Goal: Task Accomplishment & Management: Use online tool/utility

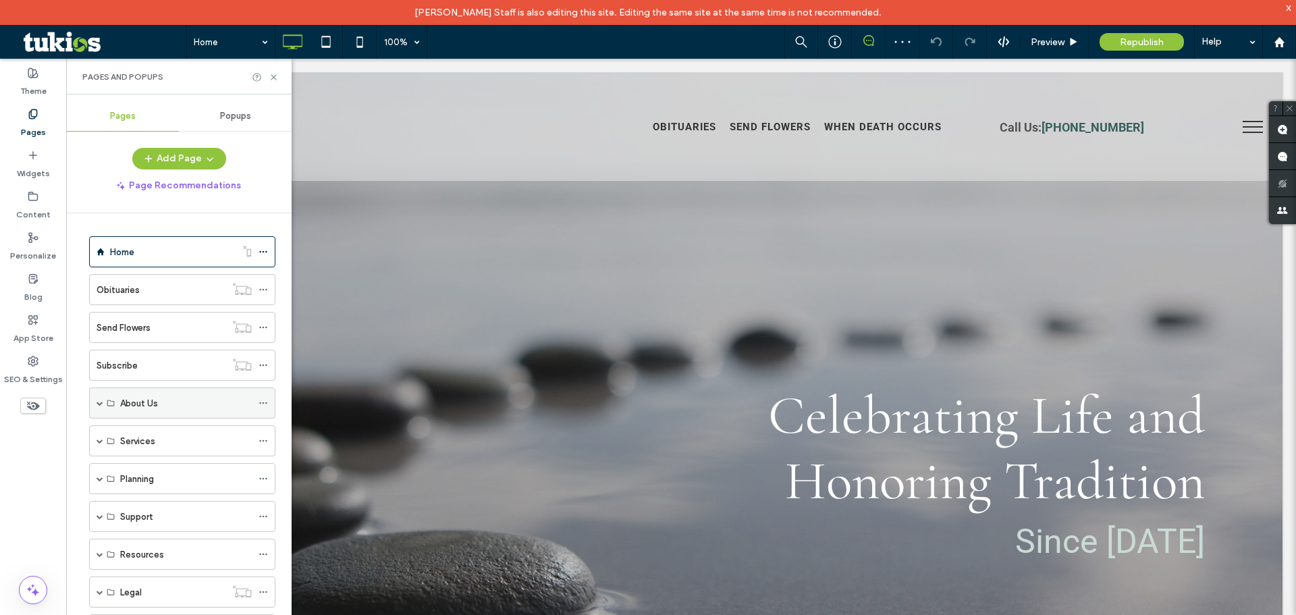
click at [97, 400] on span at bounding box center [100, 403] width 7 height 7
click at [200, 463] on div "Our Facility" at bounding box center [186, 465] width 132 height 14
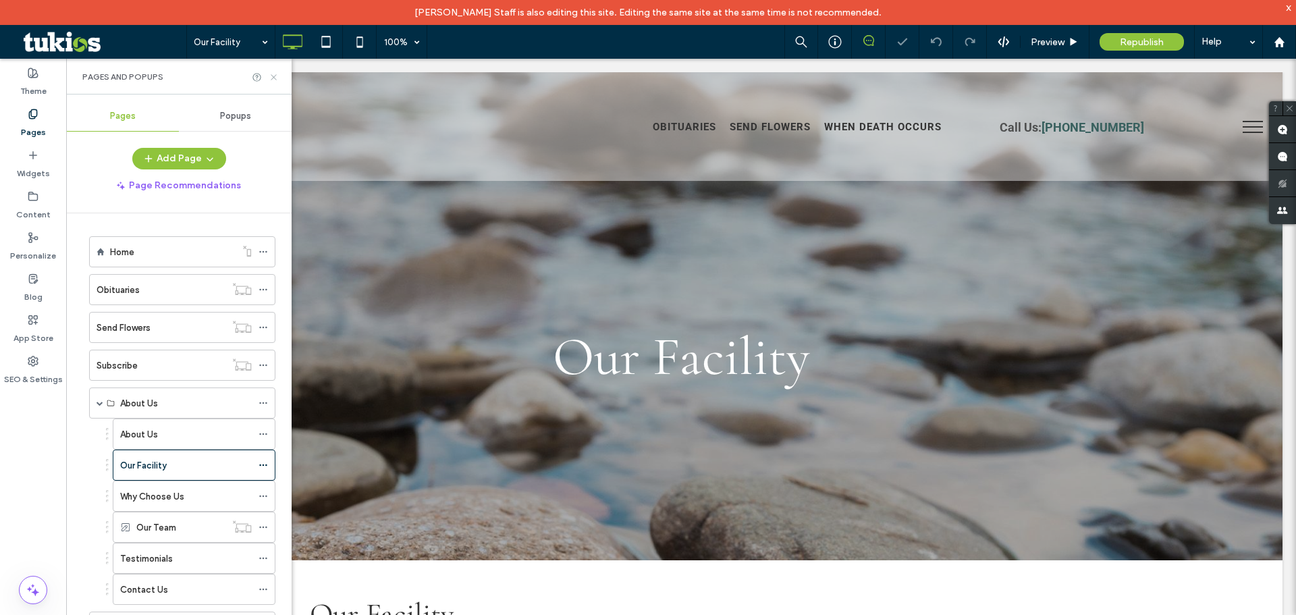
click at [271, 76] on icon at bounding box center [274, 77] width 10 height 10
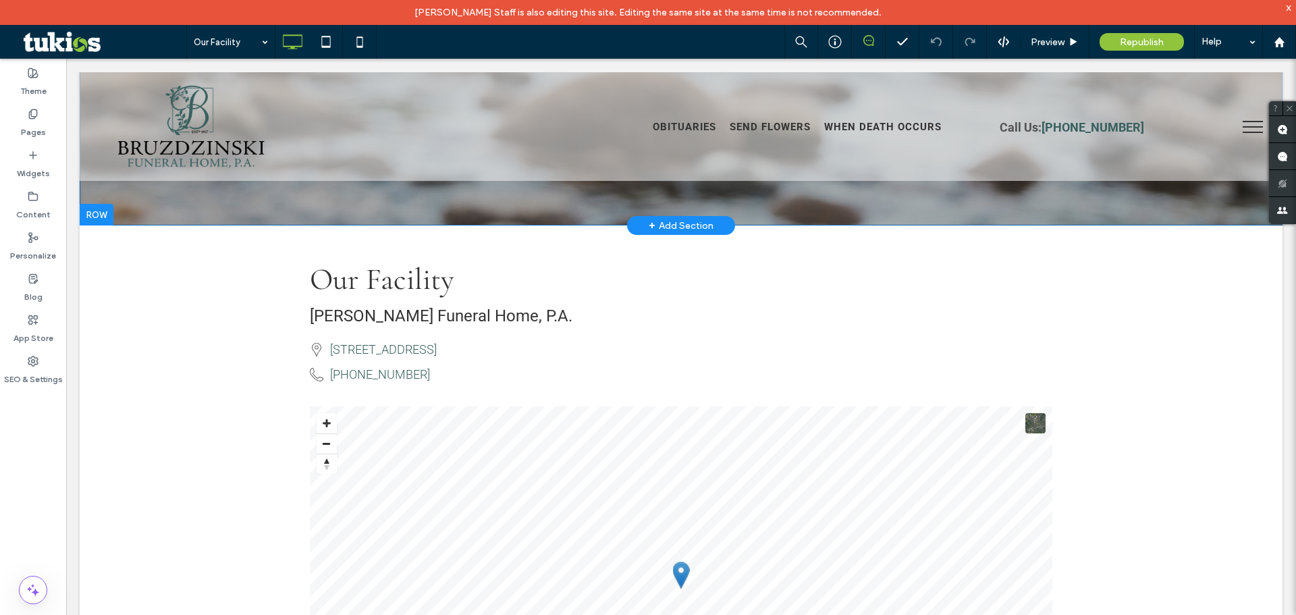
scroll to position [337, 0]
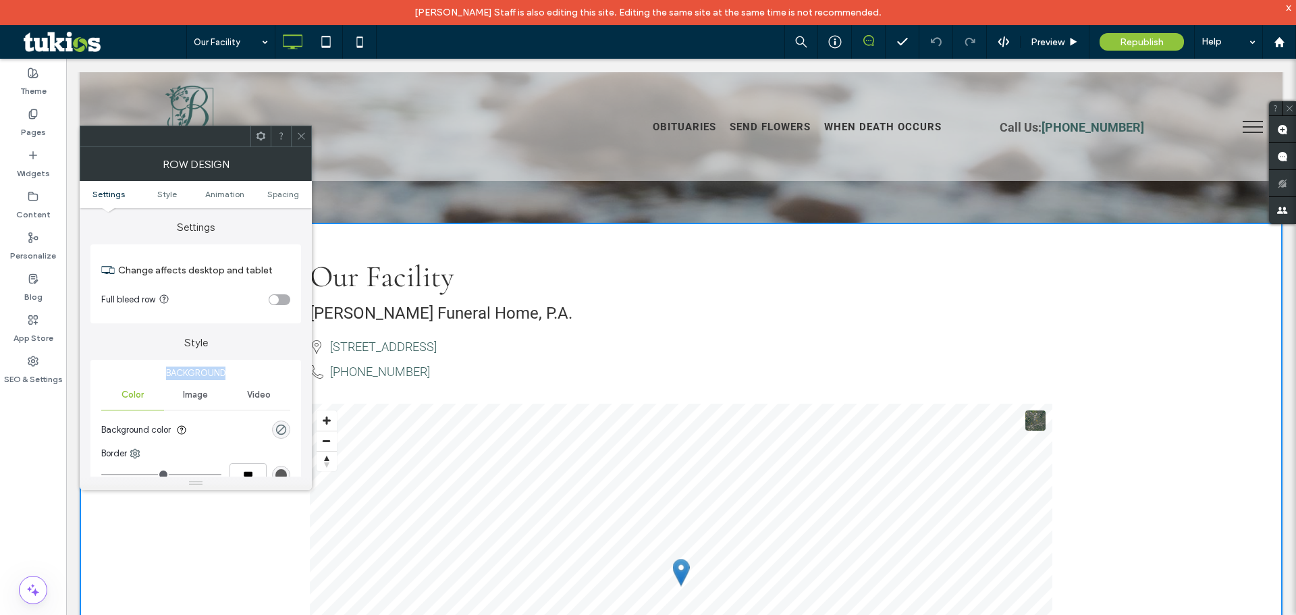
click at [217, 350] on div "Style Background Color Image Video Background color Border *** Shadow" at bounding box center [195, 434] width 211 height 223
click at [299, 135] on icon at bounding box center [301, 136] width 10 height 10
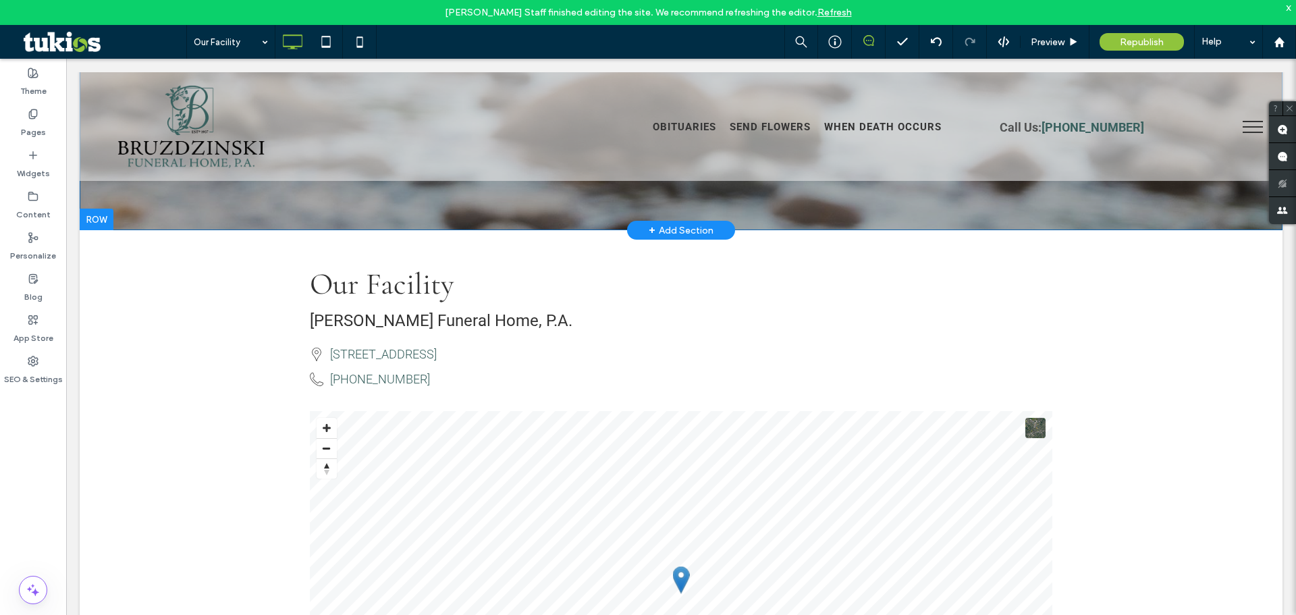
scroll to position [270, 0]
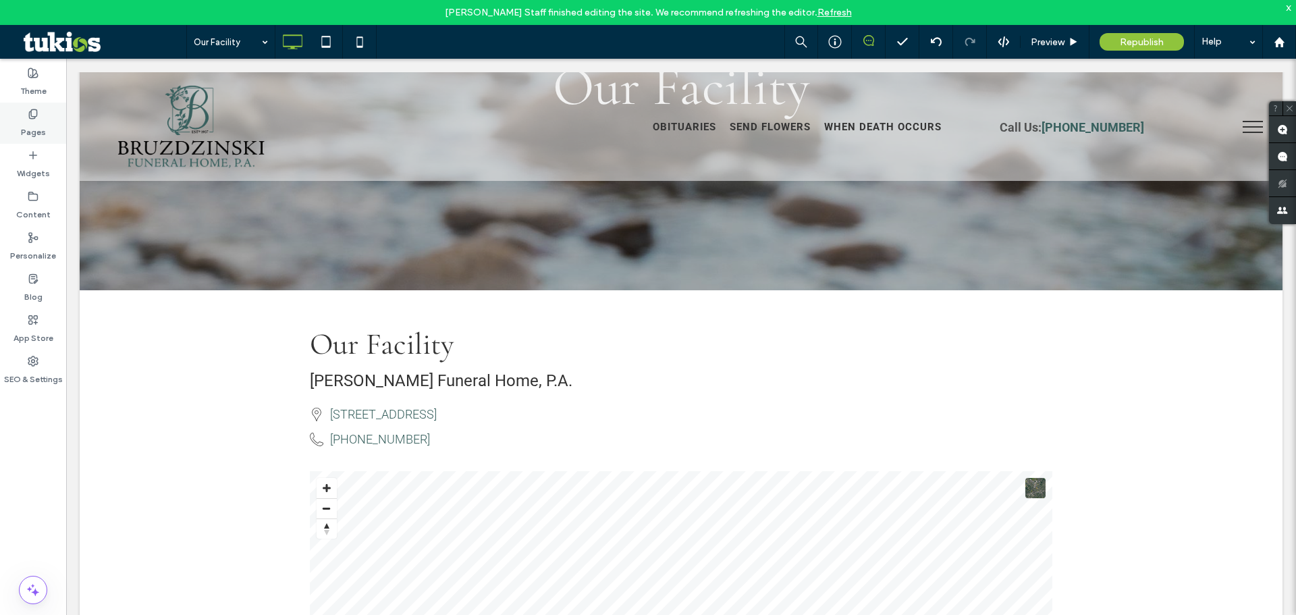
click at [32, 114] on icon at bounding box center [33, 114] width 11 height 11
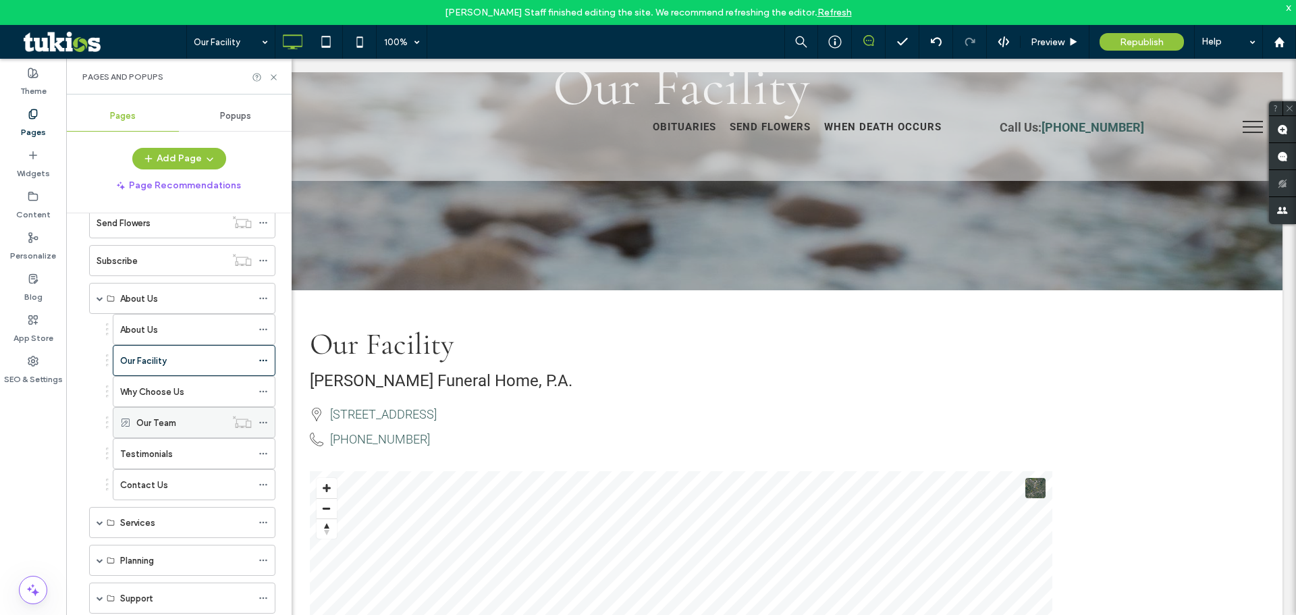
scroll to position [135, 0]
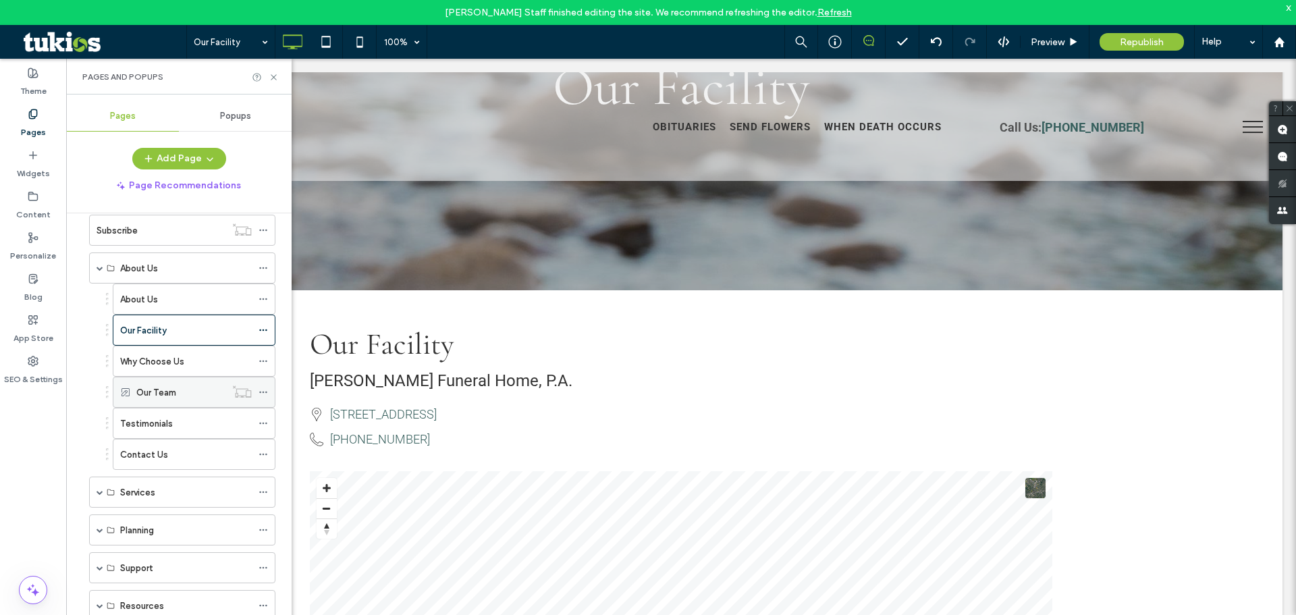
click at [196, 396] on div "Our Team" at bounding box center [180, 392] width 89 height 14
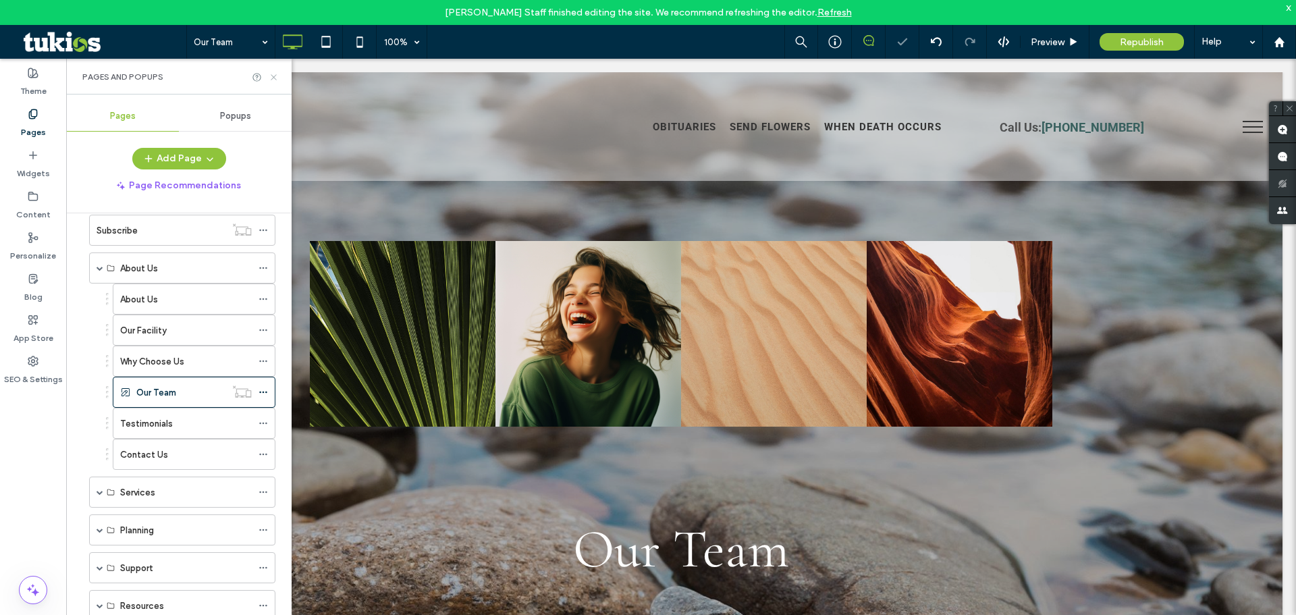
click at [276, 80] on icon at bounding box center [274, 77] width 10 height 10
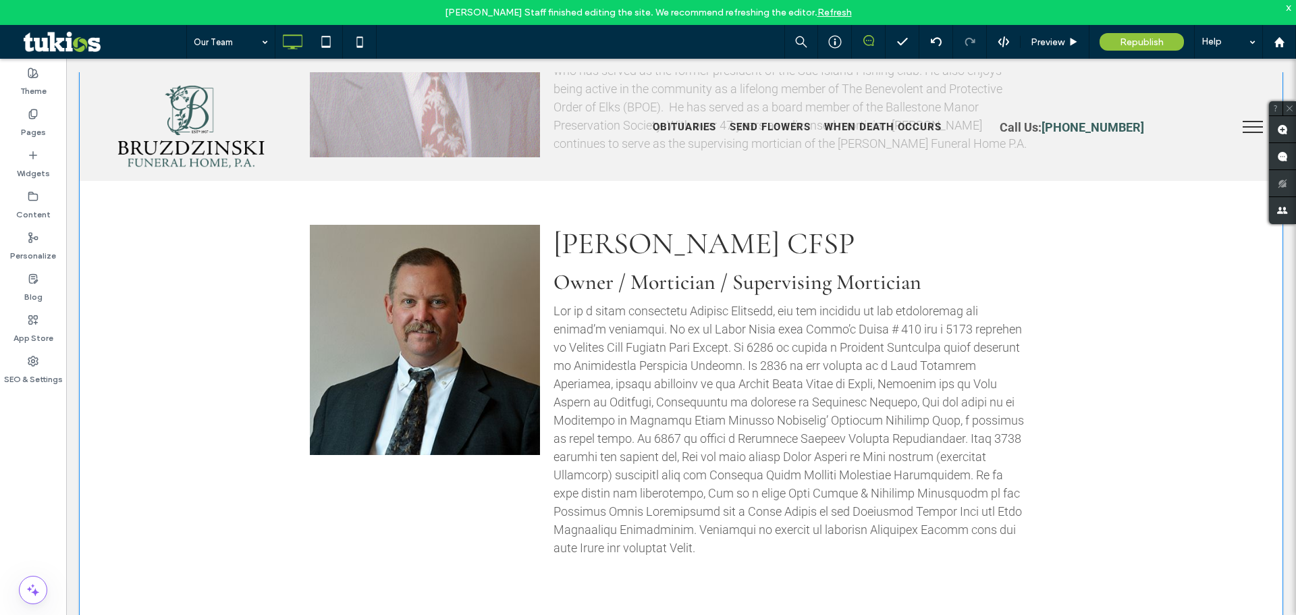
scroll to position [877, 0]
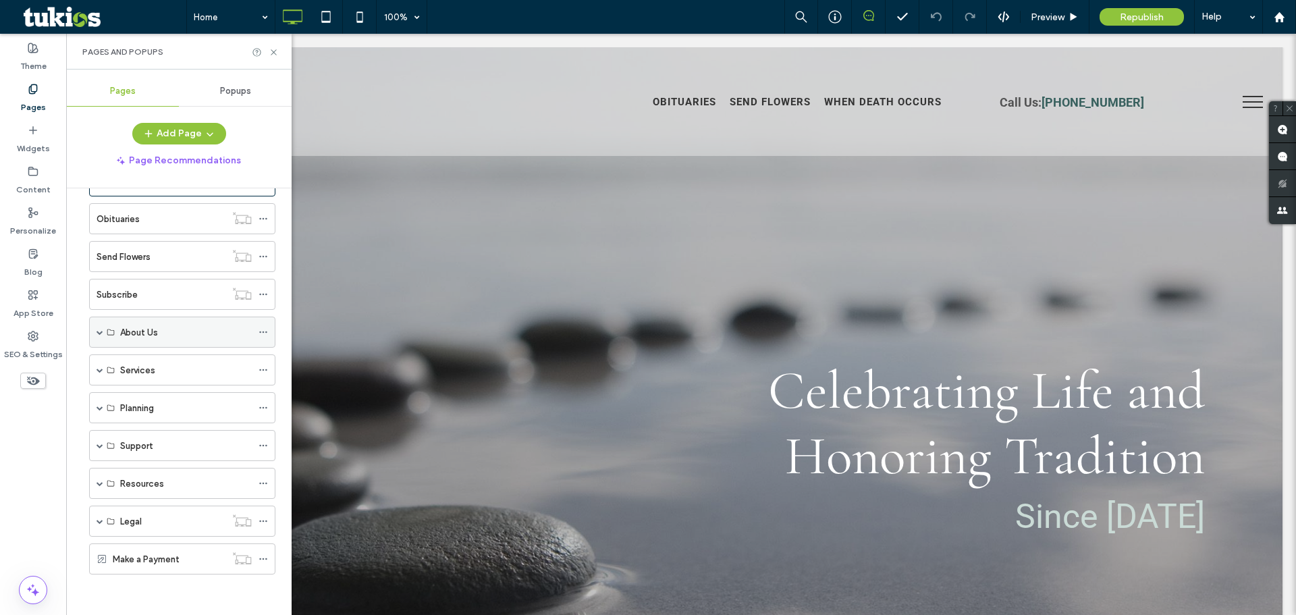
click at [98, 333] on span at bounding box center [100, 332] width 7 height 7
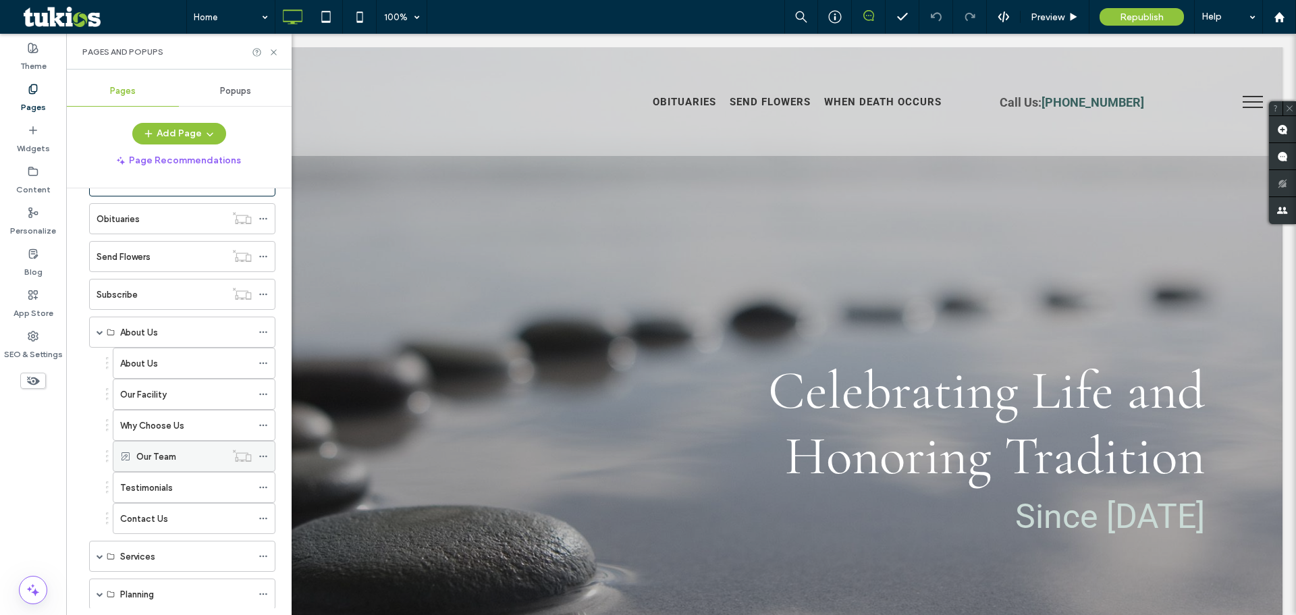
click at [212, 463] on div "Our Team" at bounding box center [180, 457] width 89 height 14
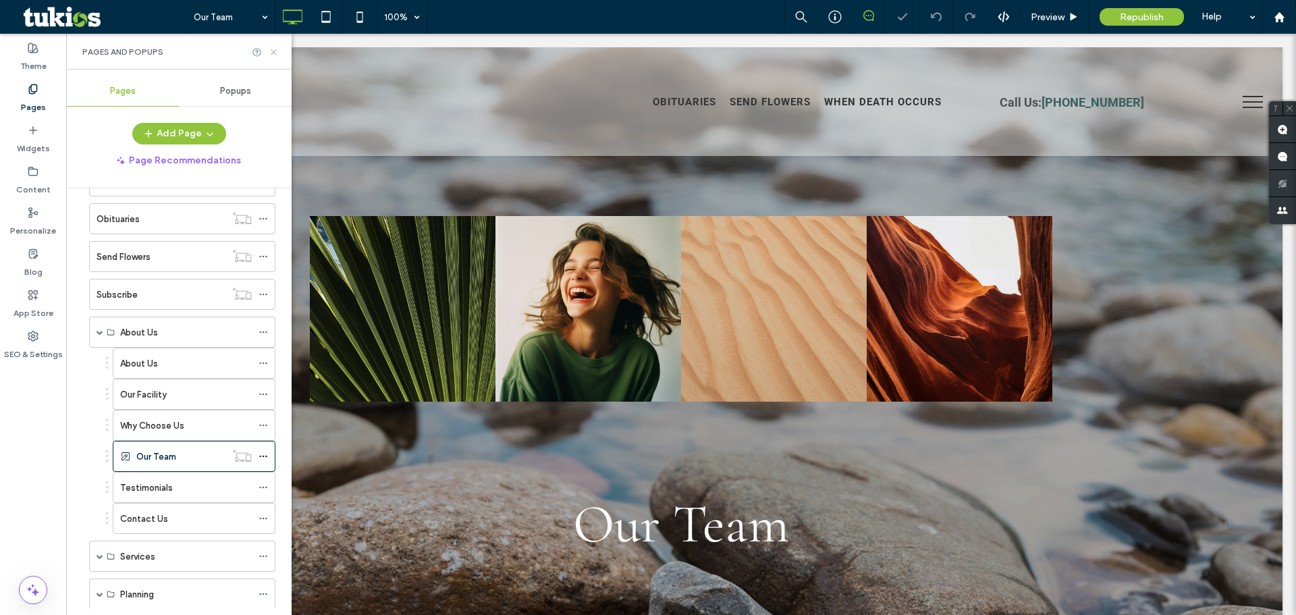
click at [277, 52] on icon at bounding box center [274, 52] width 10 height 10
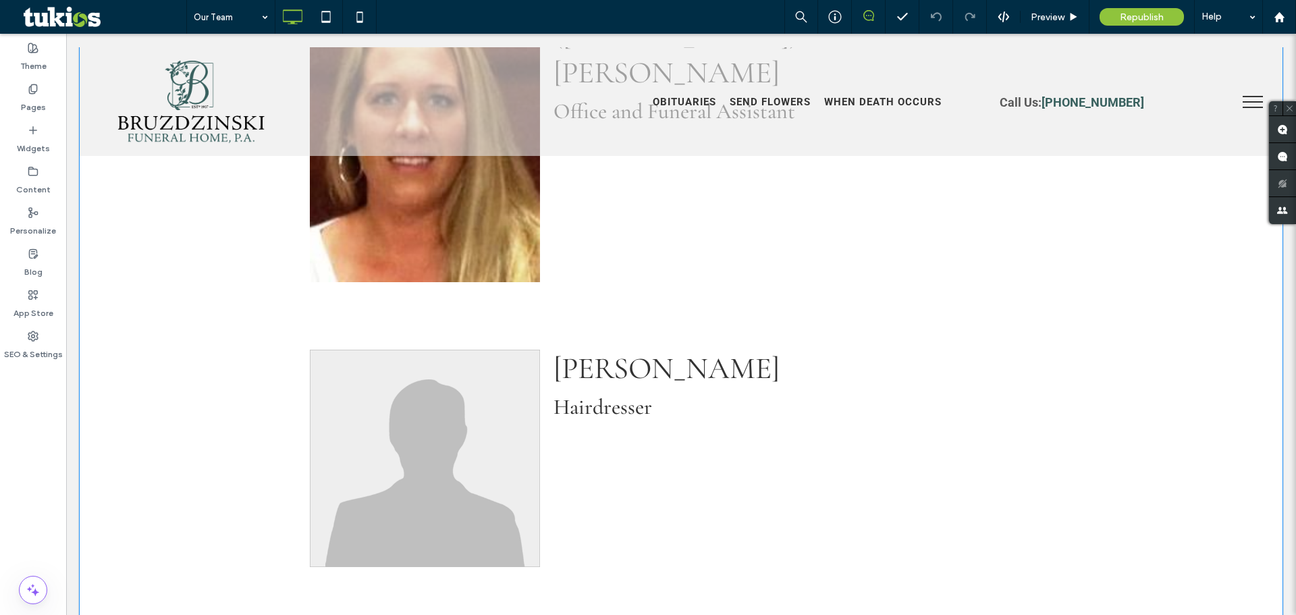
scroll to position [3691, 0]
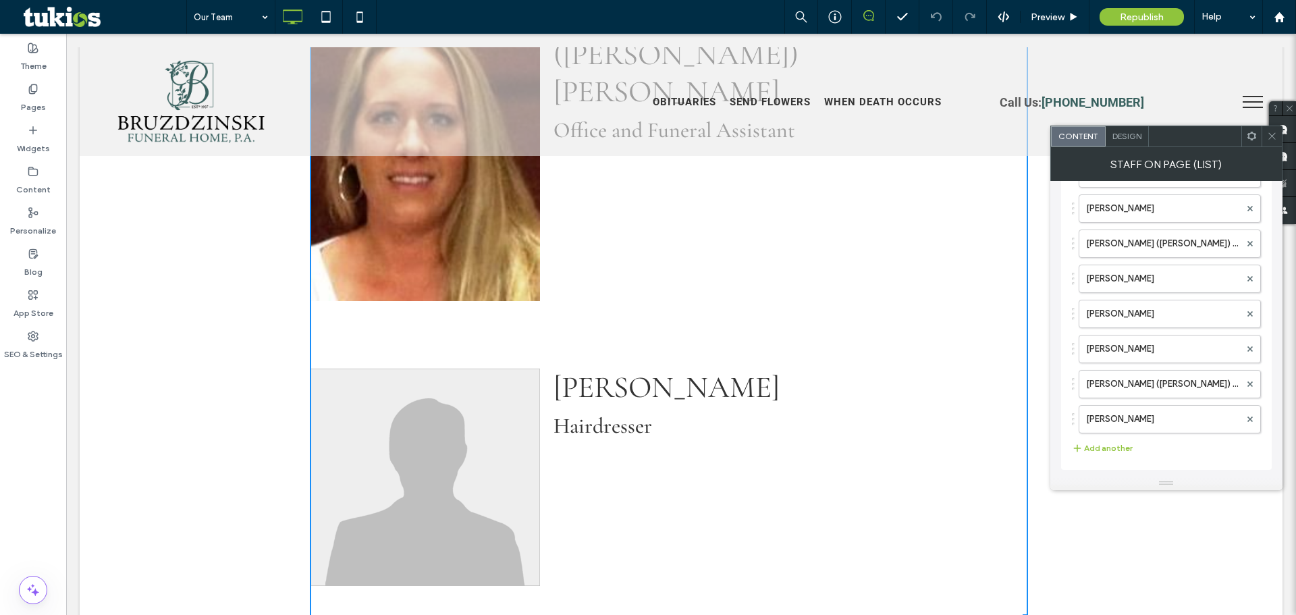
scroll to position [0, 0]
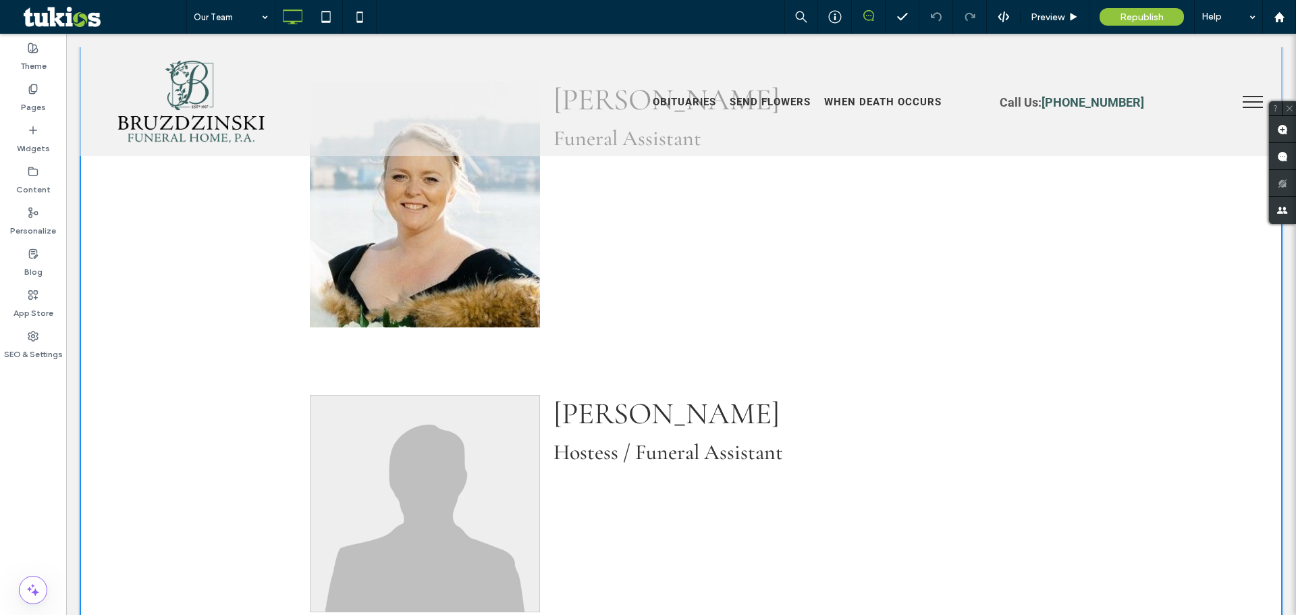
scroll to position [2679, 0]
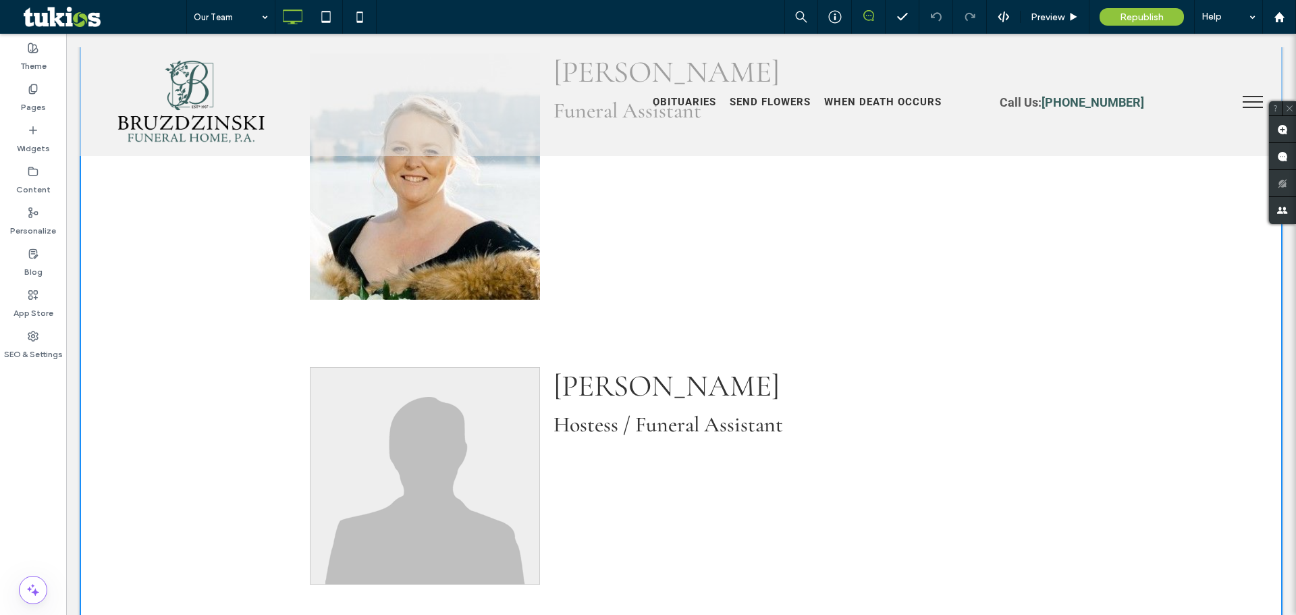
click at [680, 448] on div "[PERSON_NAME] Hostess / Funeral Assistant" at bounding box center [669, 486] width 718 height 265
click at [482, 411] on img at bounding box center [425, 475] width 230 height 217
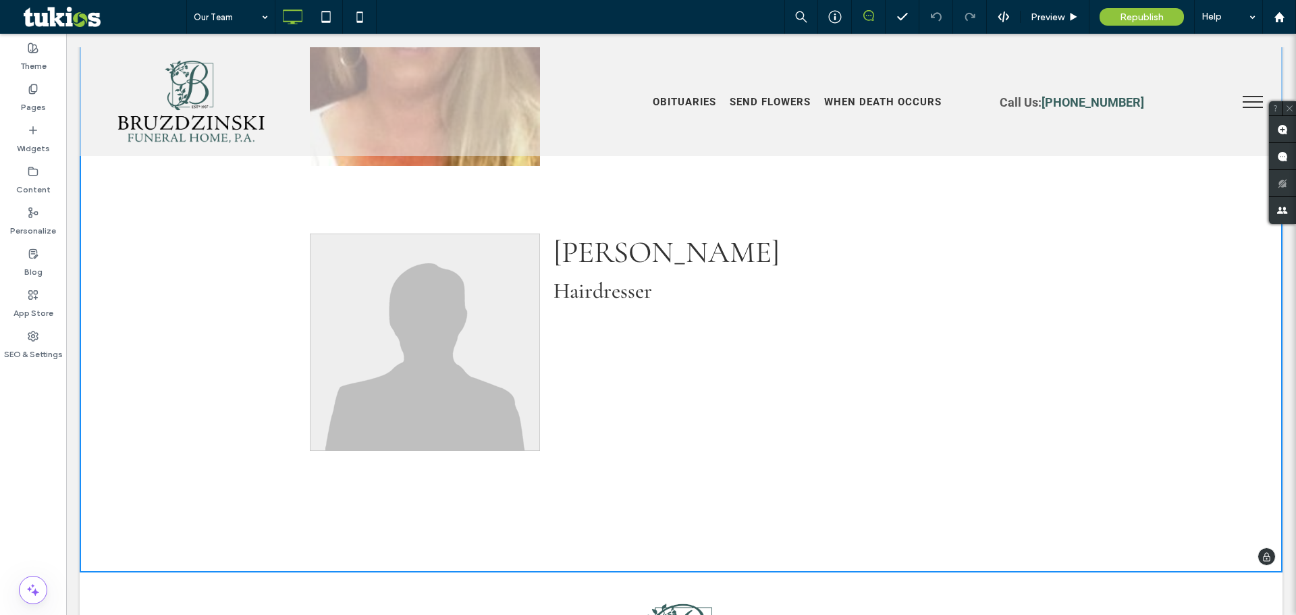
scroll to position [3961, 0]
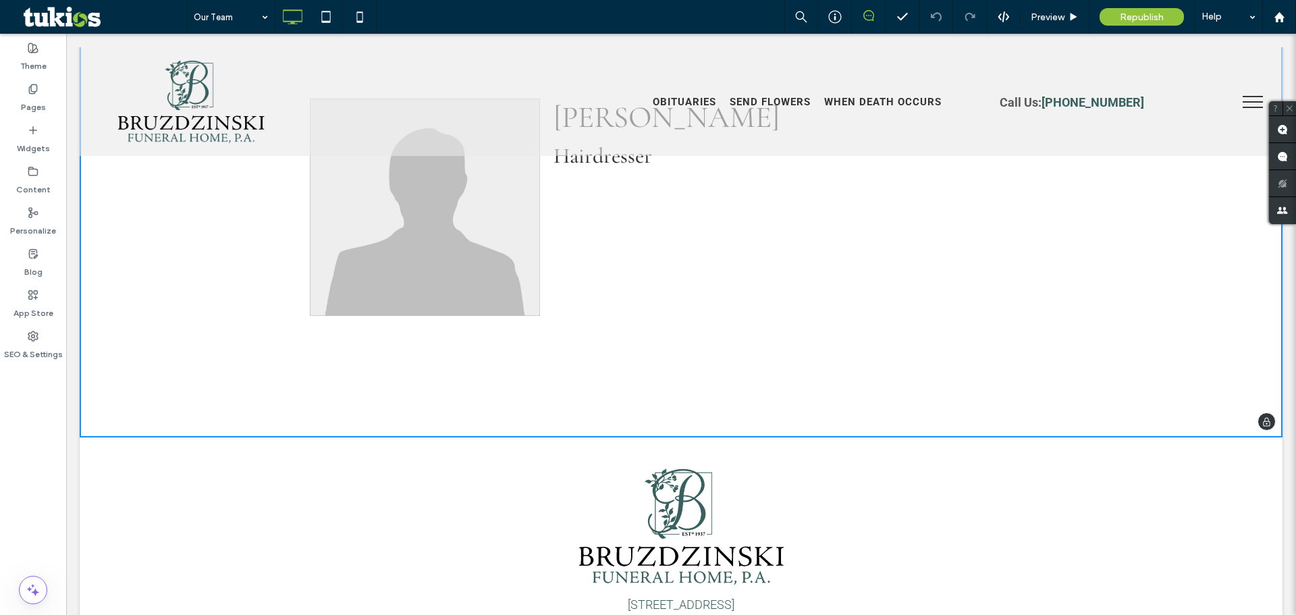
click at [1003, 283] on div "[PERSON_NAME] Hairdresser" at bounding box center [669, 217] width 718 height 265
click at [914, 274] on div "[PERSON_NAME] Hairdresser" at bounding box center [669, 217] width 718 height 265
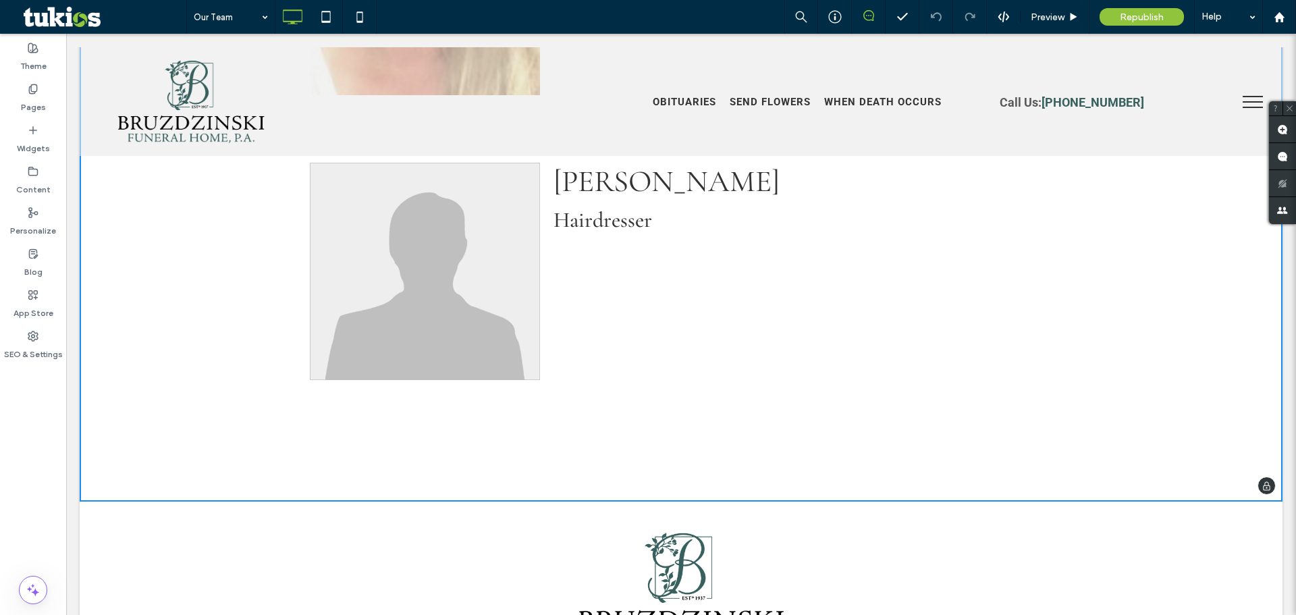
scroll to position [3826, 0]
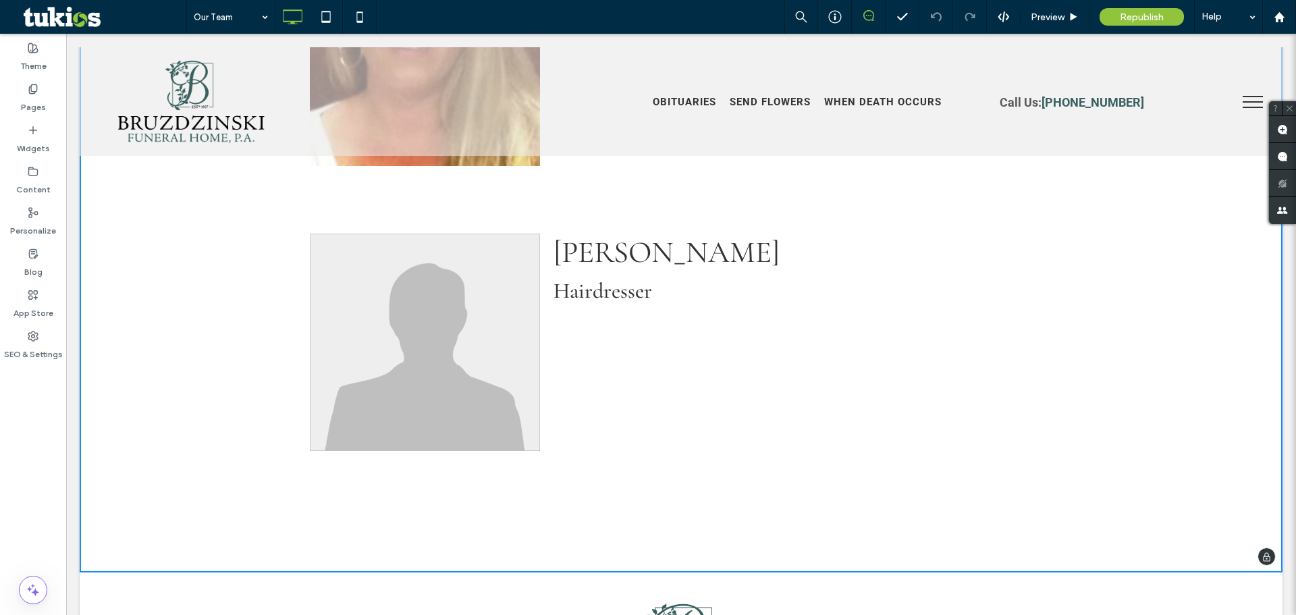
click at [672, 277] on h4 "Hairdresser" at bounding box center [790, 290] width 474 height 26
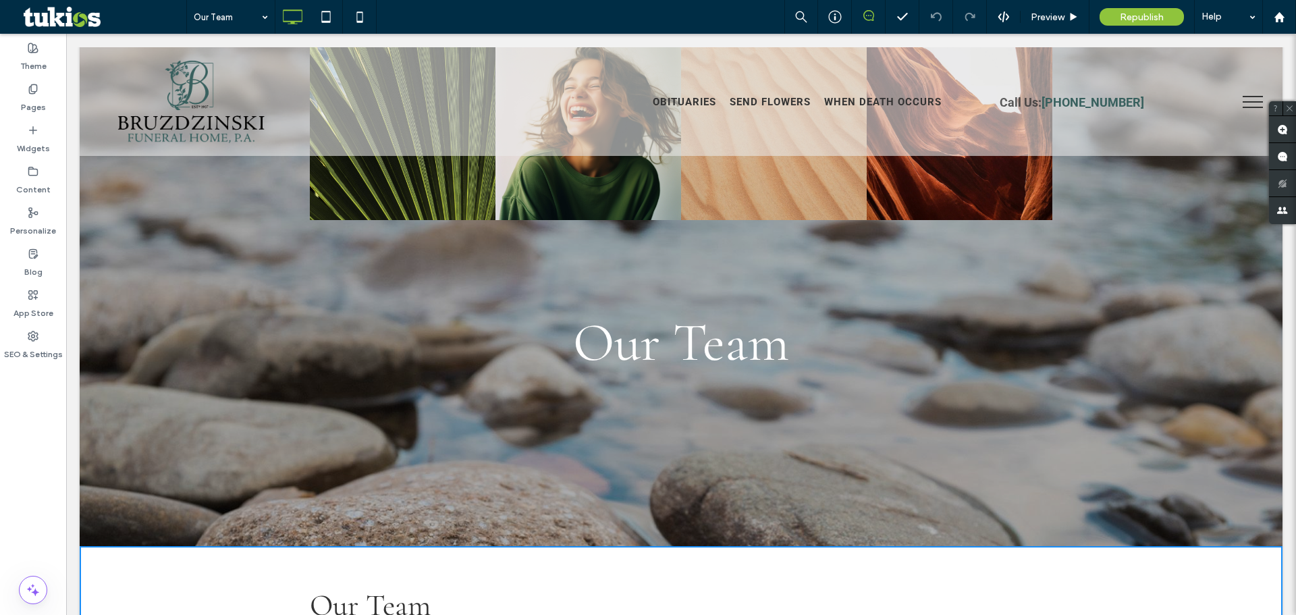
scroll to position [452, 0]
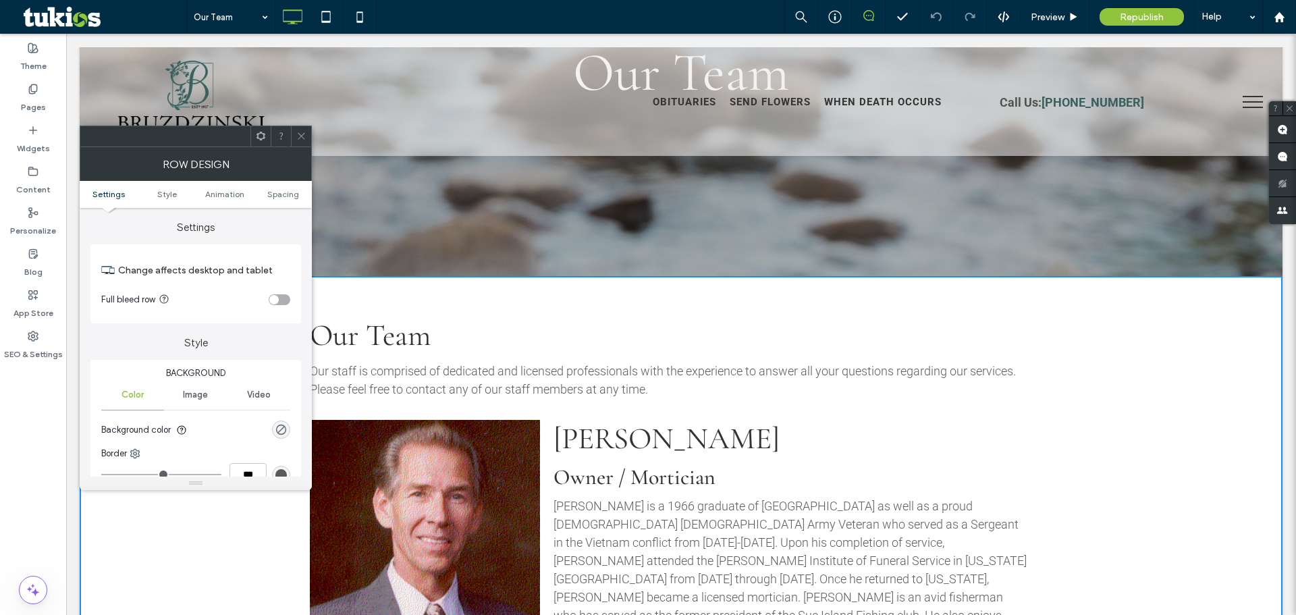
click at [857, 342] on h2 "Our Team" at bounding box center [669, 335] width 718 height 37
click at [975, 447] on h2 "[PERSON_NAME]" at bounding box center [790, 438] width 474 height 37
click at [304, 132] on icon at bounding box center [301, 136] width 10 height 10
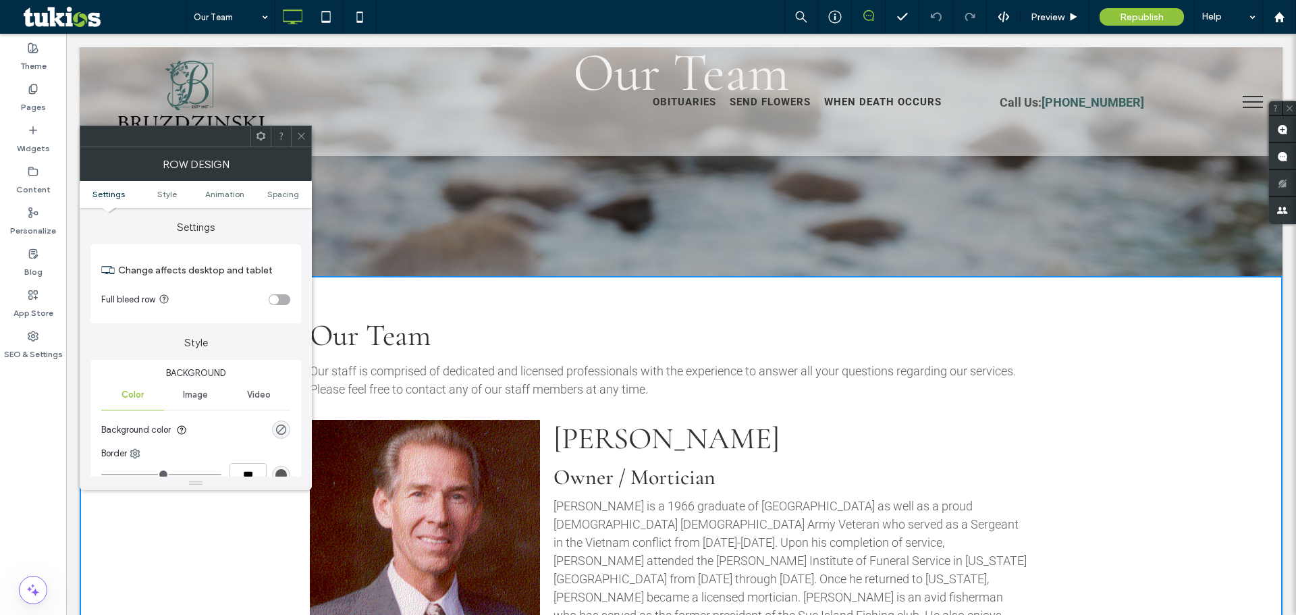
click at [305, 141] on span at bounding box center [301, 136] width 10 height 20
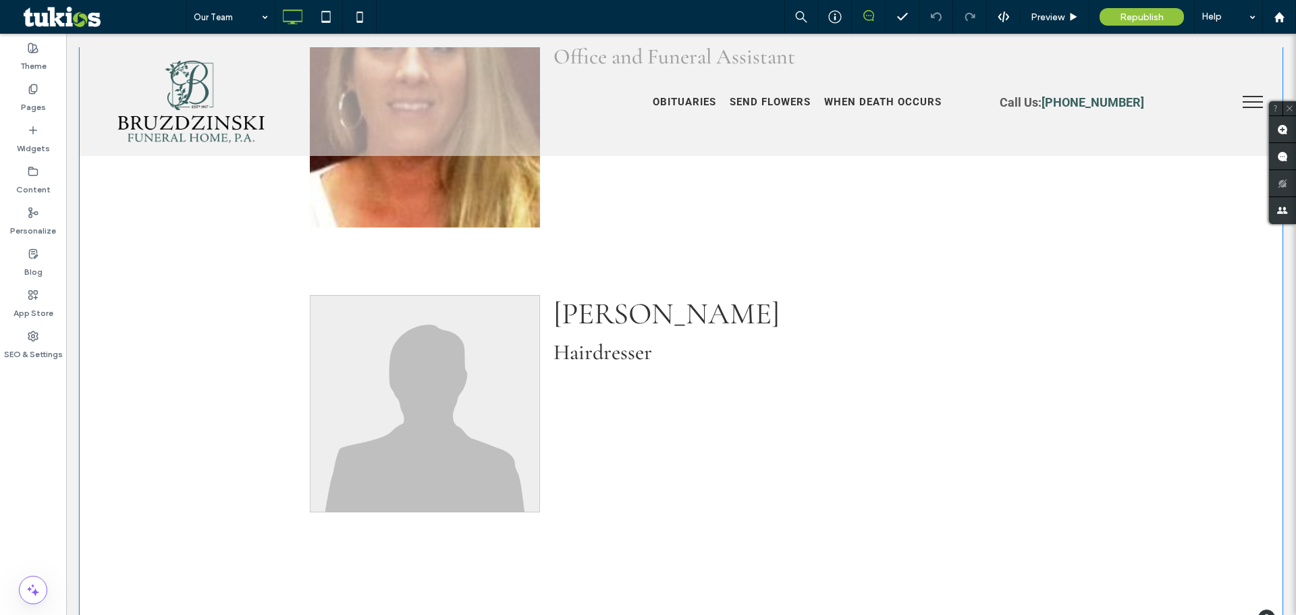
scroll to position [3759, 0]
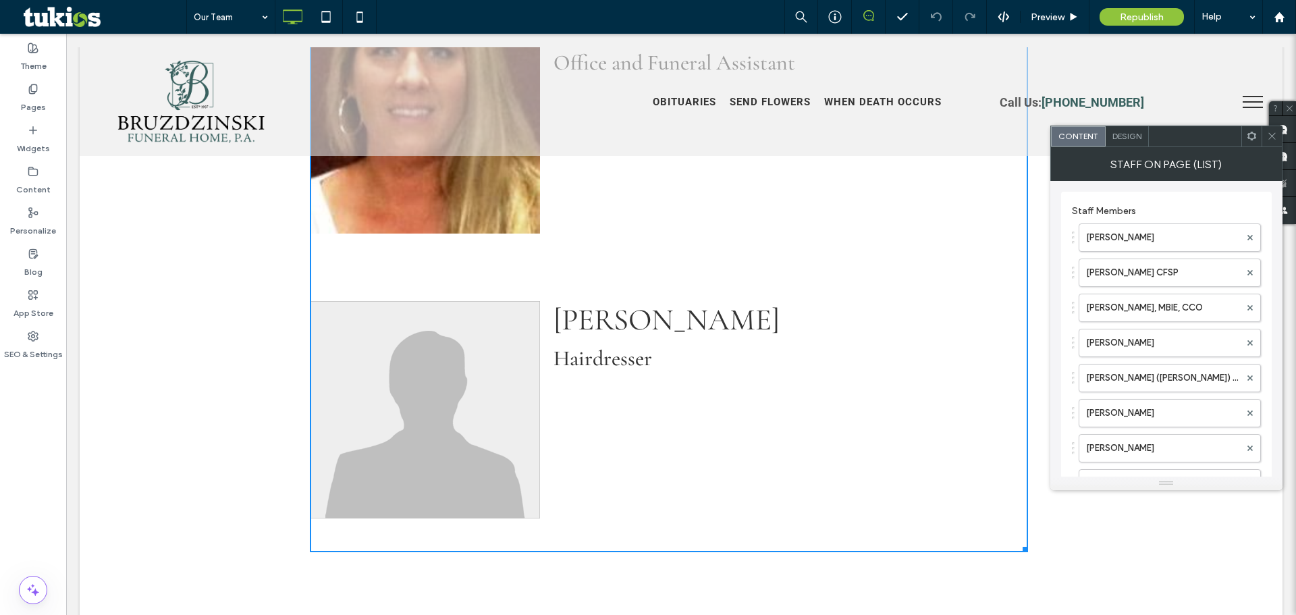
click at [884, 375] on div "[PERSON_NAME] Hairdresser" at bounding box center [669, 420] width 718 height 265
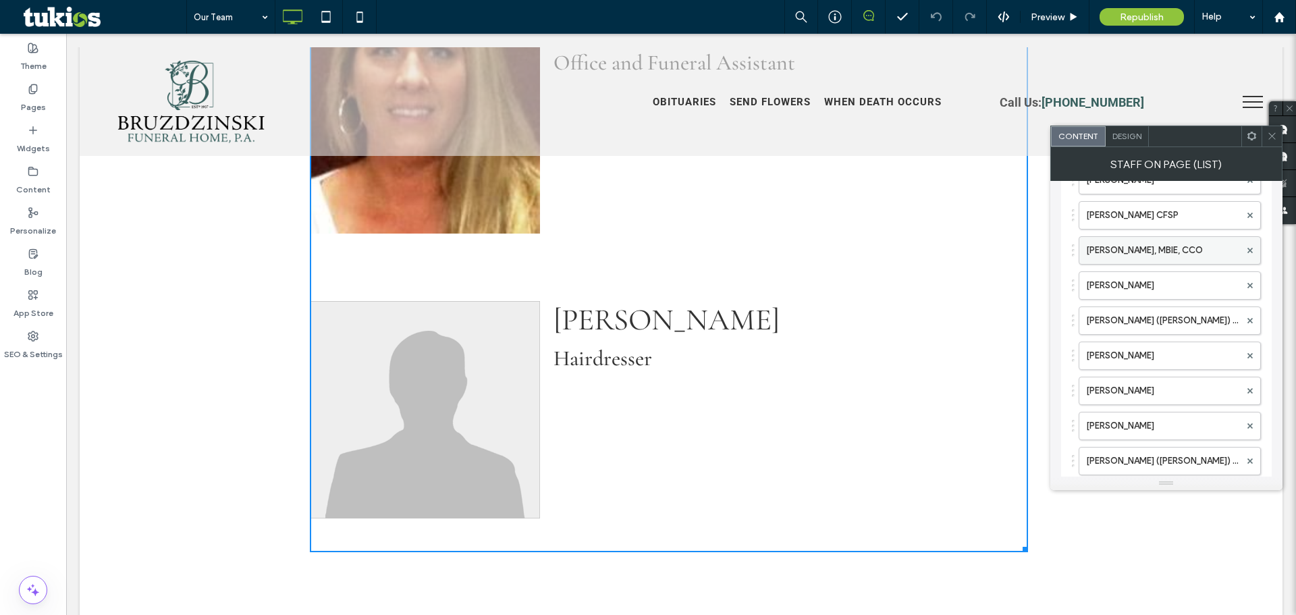
scroll to position [134, 0]
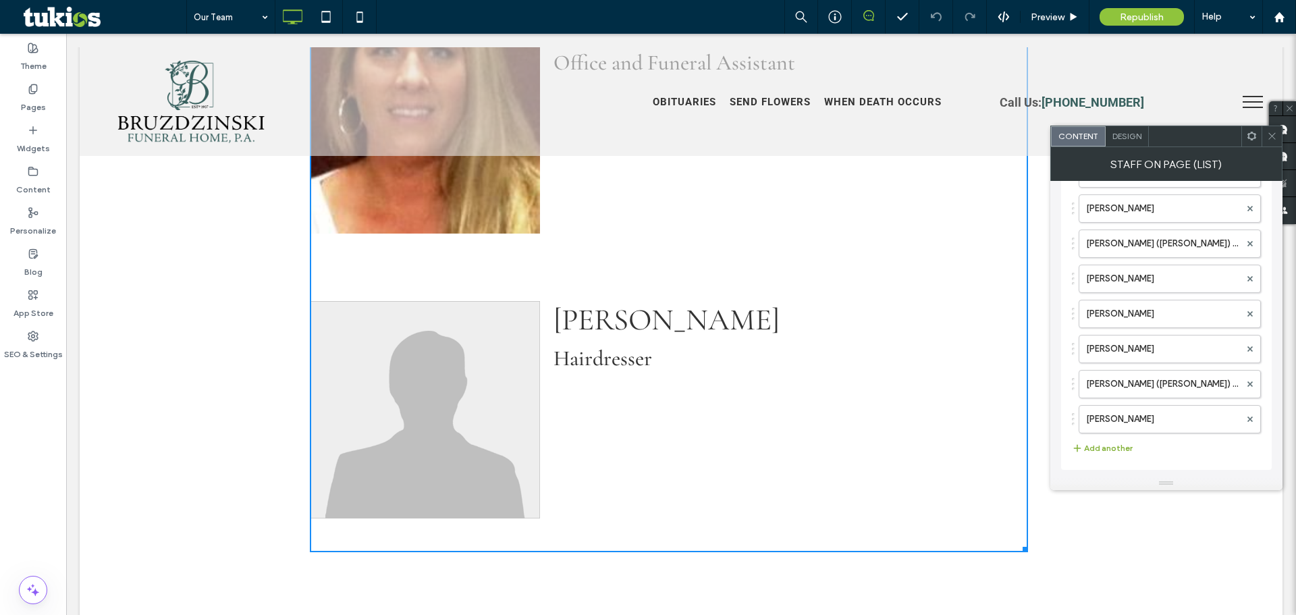
click at [1098, 446] on button "Add another" at bounding box center [1102, 448] width 61 height 16
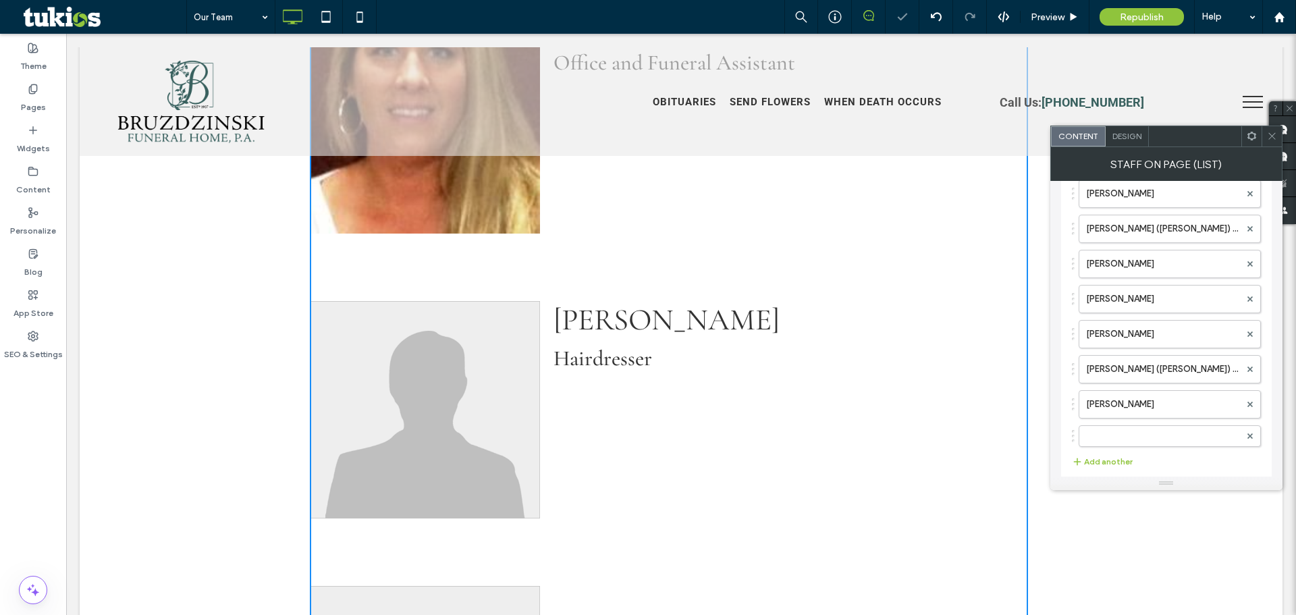
scroll to position [163, 0]
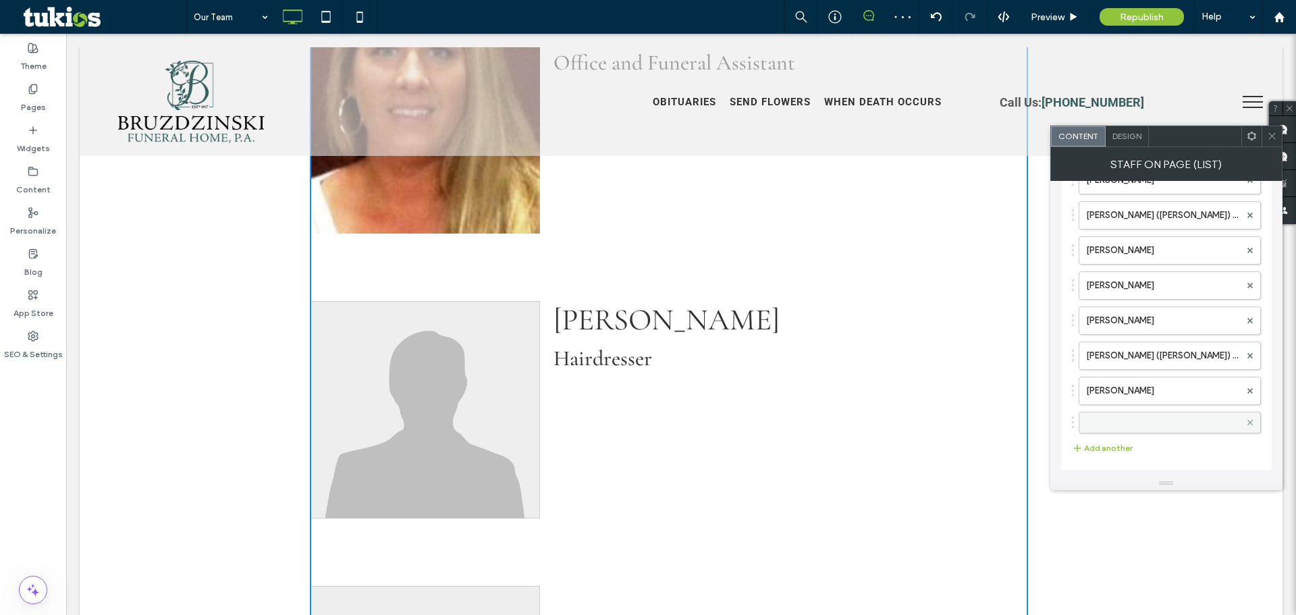
click at [1251, 426] on span at bounding box center [1249, 422] width 5 height 20
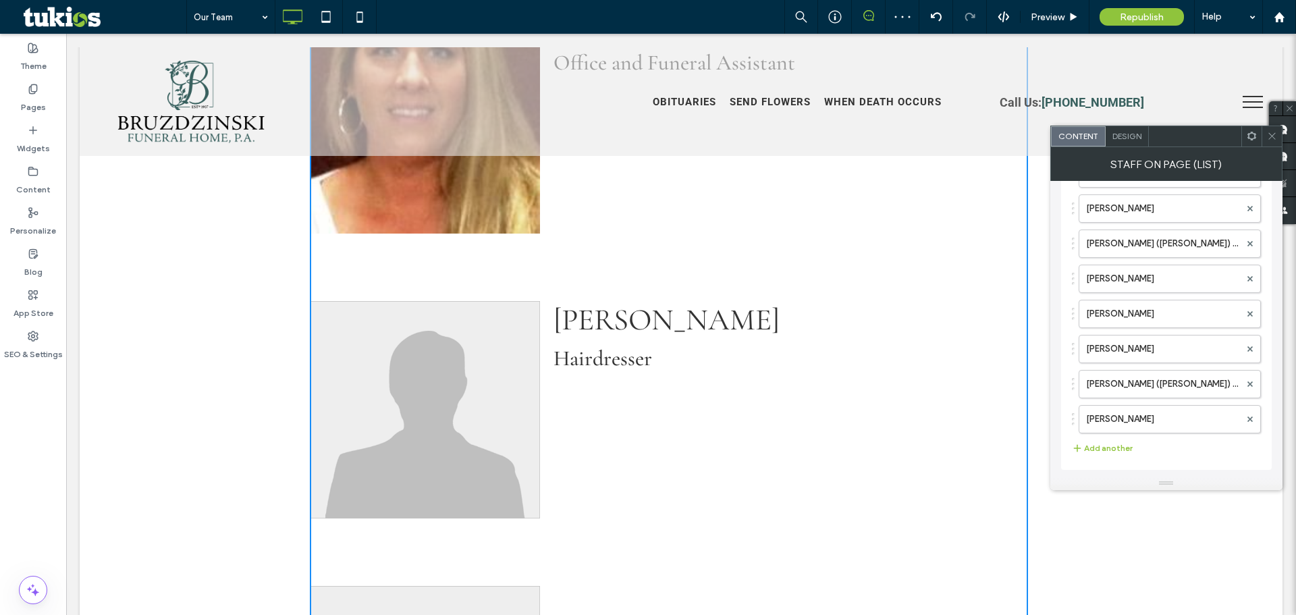
scroll to position [134, 0]
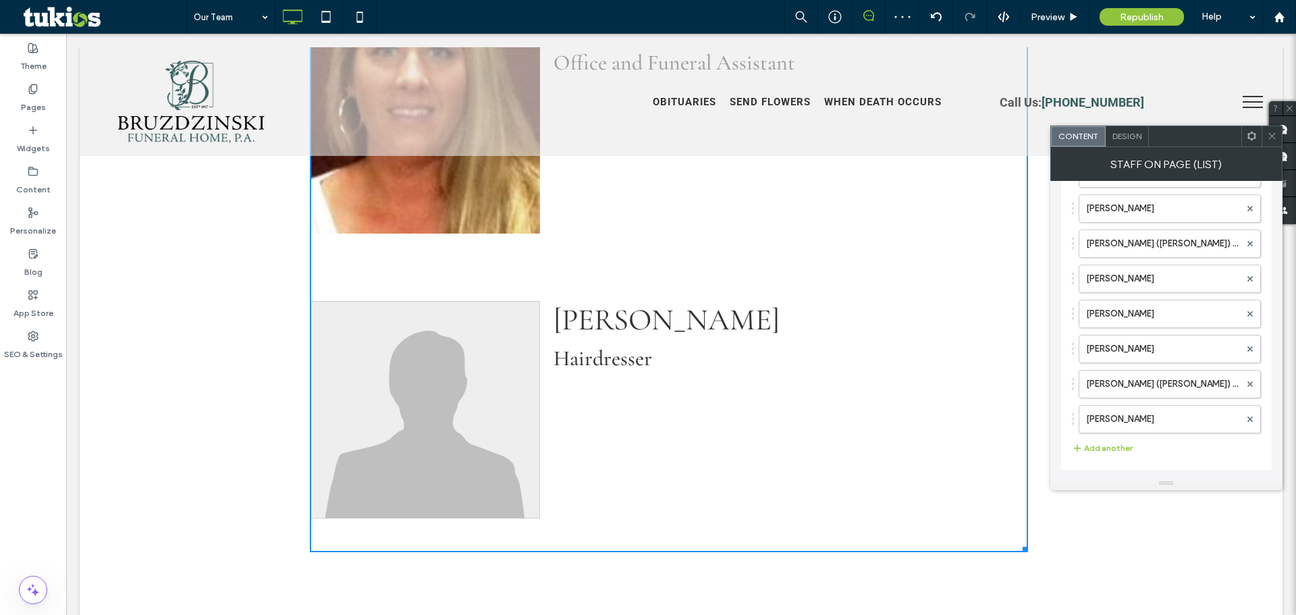
click at [461, 325] on img at bounding box center [425, 409] width 230 height 217
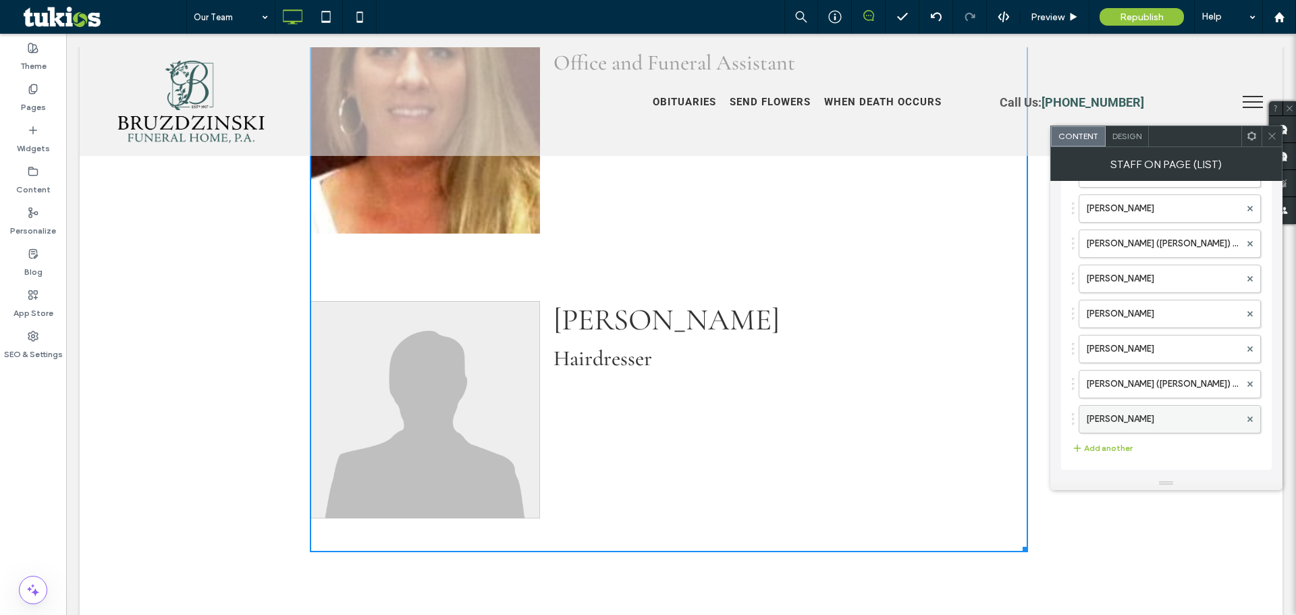
click at [1163, 417] on label "[PERSON_NAME]" at bounding box center [1163, 419] width 154 height 27
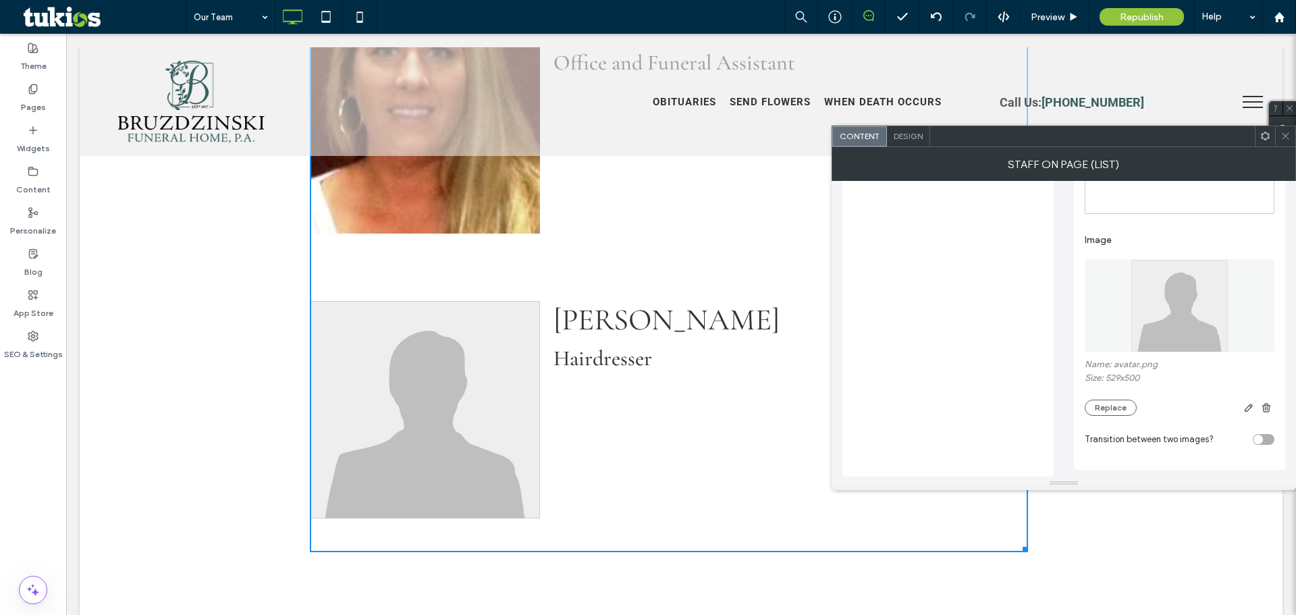
scroll to position [408, 0]
click at [1107, 408] on button "Replace" at bounding box center [1111, 408] width 52 height 16
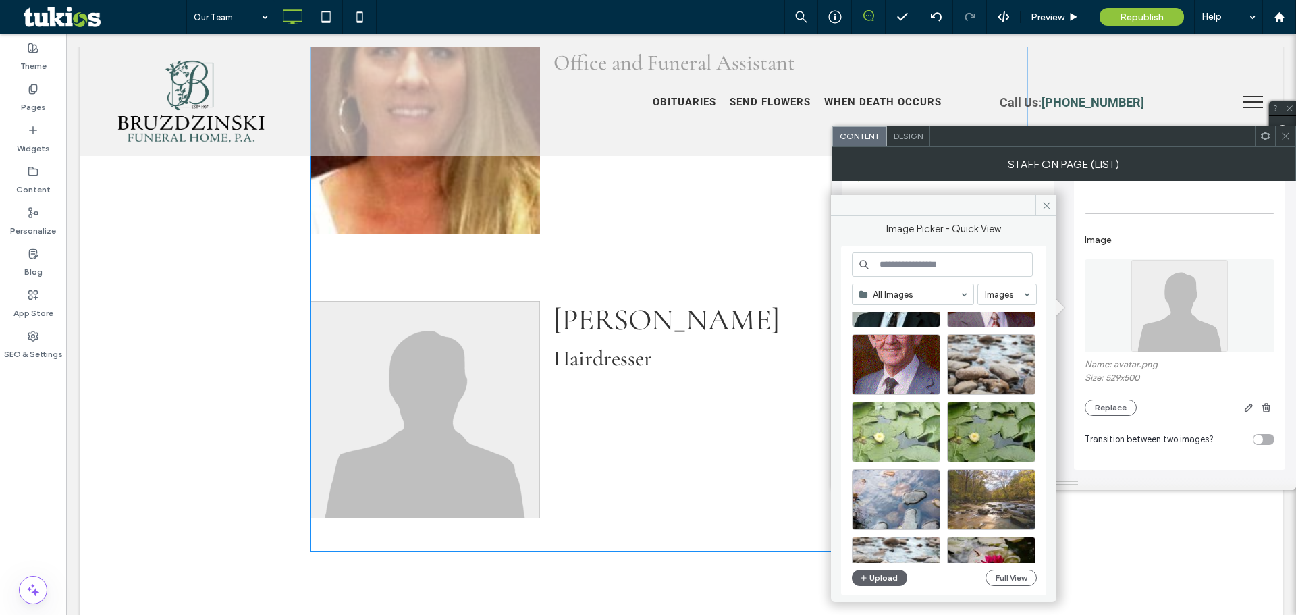
scroll to position [202, 0]
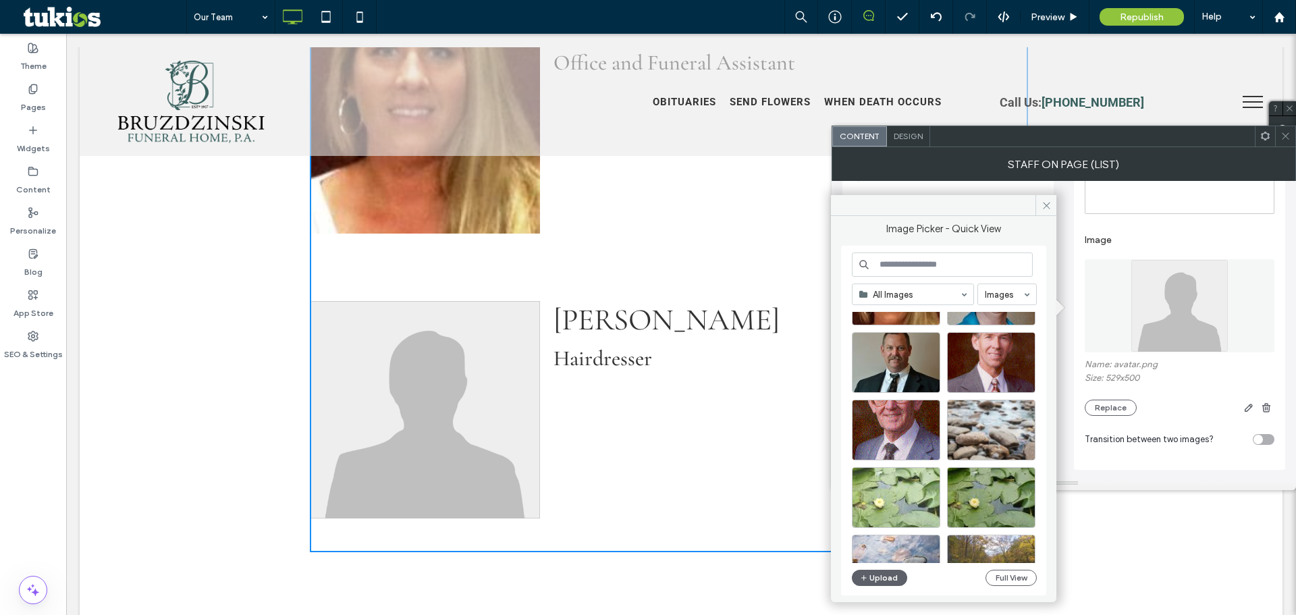
click at [1283, 142] on span at bounding box center [1285, 136] width 10 height 20
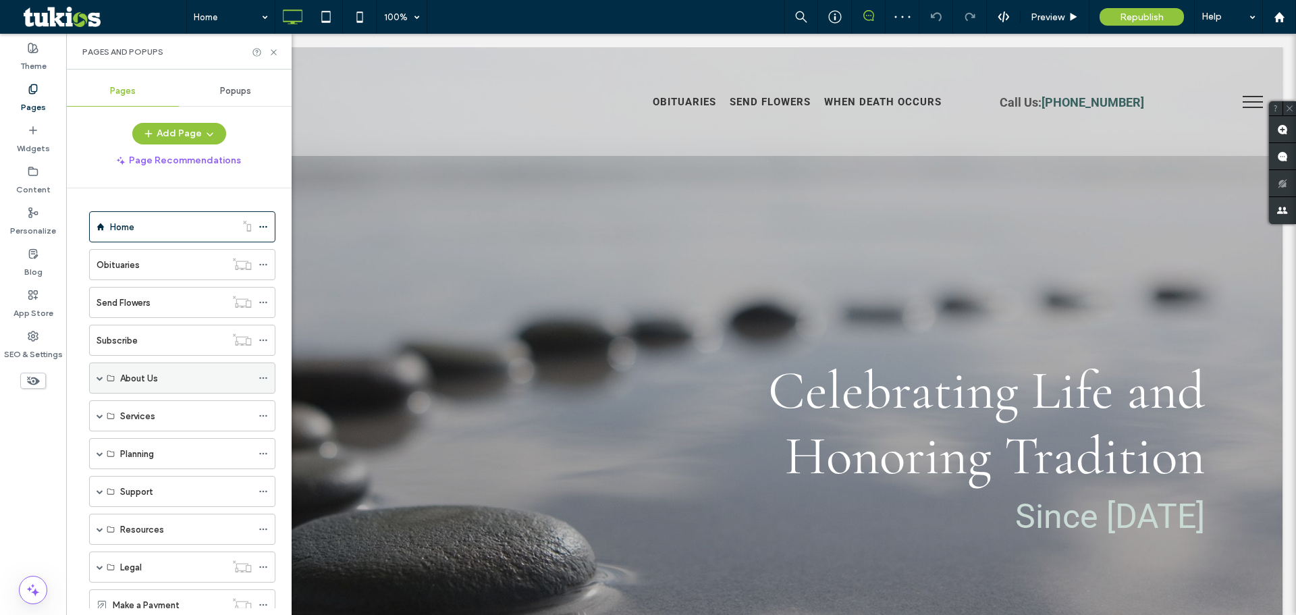
click at [97, 379] on span at bounding box center [100, 378] width 7 height 7
click at [168, 499] on label "Our Team" at bounding box center [156, 503] width 40 height 24
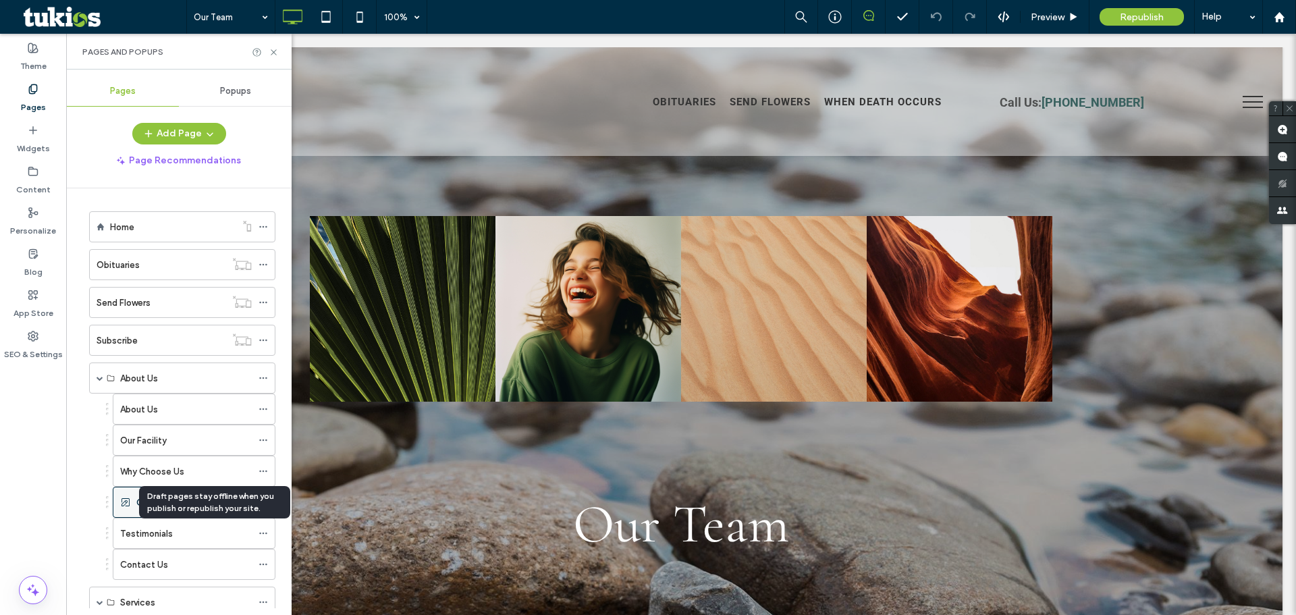
click at [121, 501] on icon at bounding box center [125, 502] width 11 height 11
click at [267, 504] on icon at bounding box center [263, 501] width 9 height 9
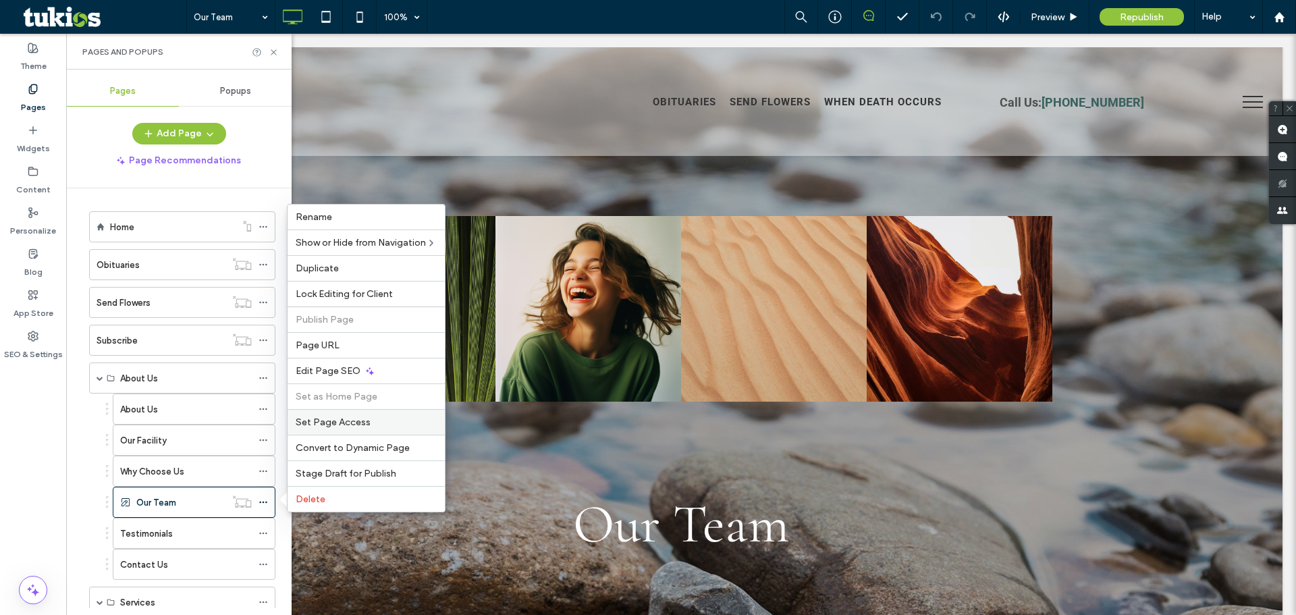
click at [356, 425] on span "Set Page Access" at bounding box center [333, 421] width 75 height 11
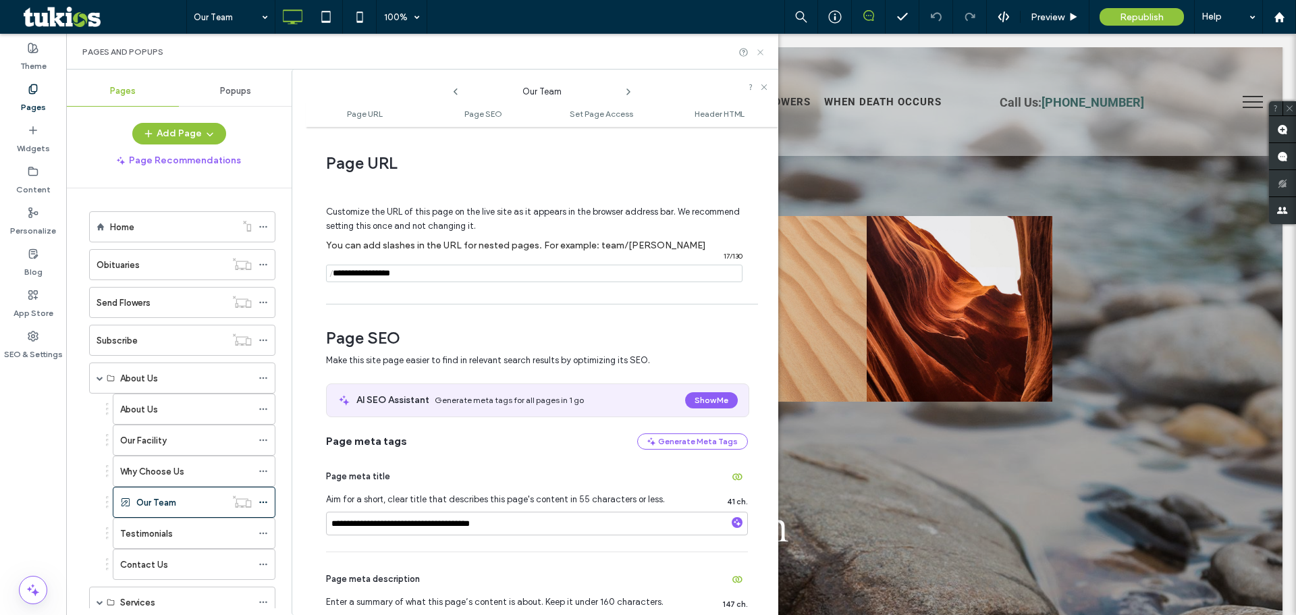
click at [763, 53] on icon at bounding box center [760, 52] width 10 height 10
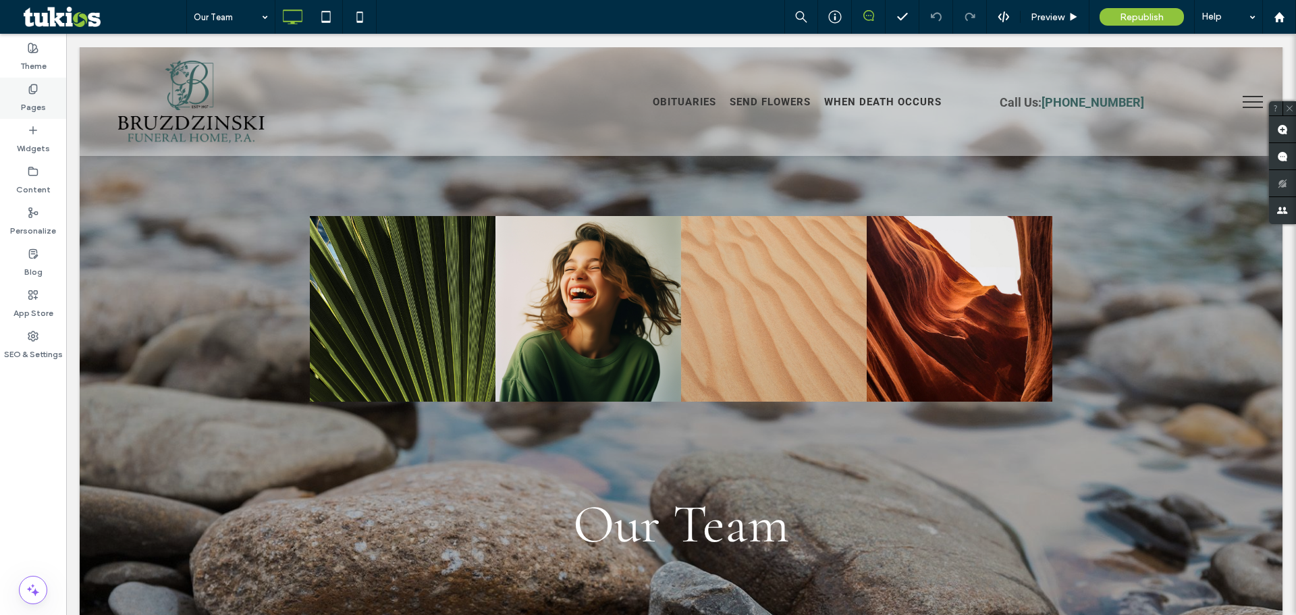
click at [35, 103] on label "Pages" at bounding box center [33, 103] width 25 height 19
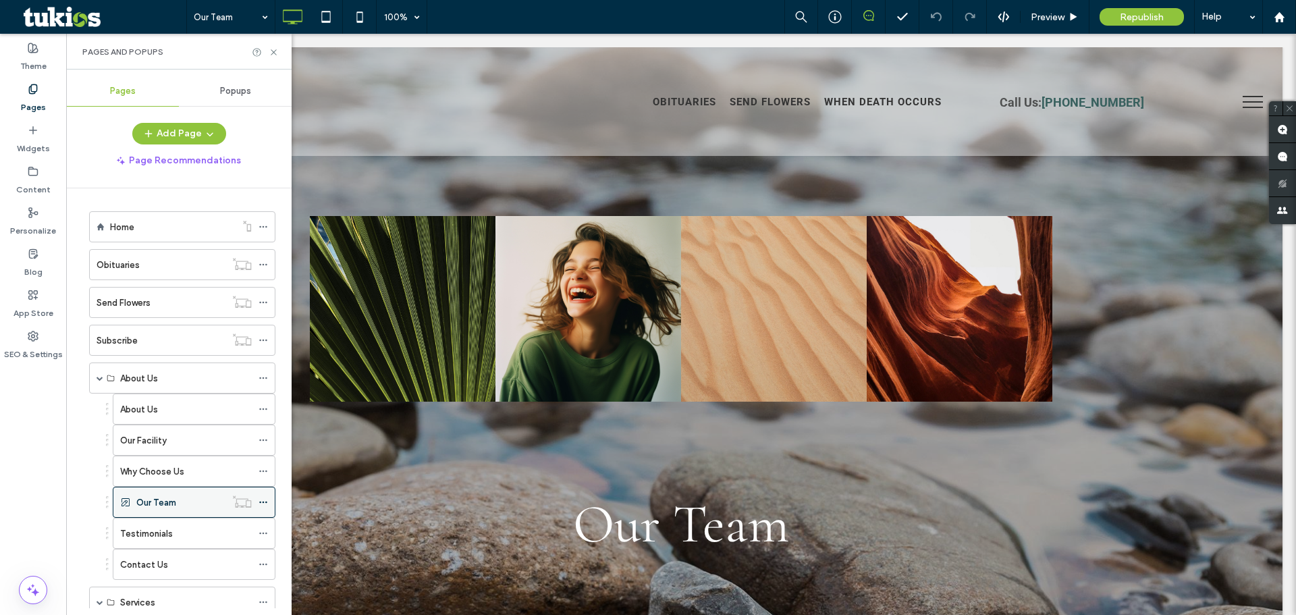
click at [262, 497] on icon at bounding box center [263, 501] width 9 height 9
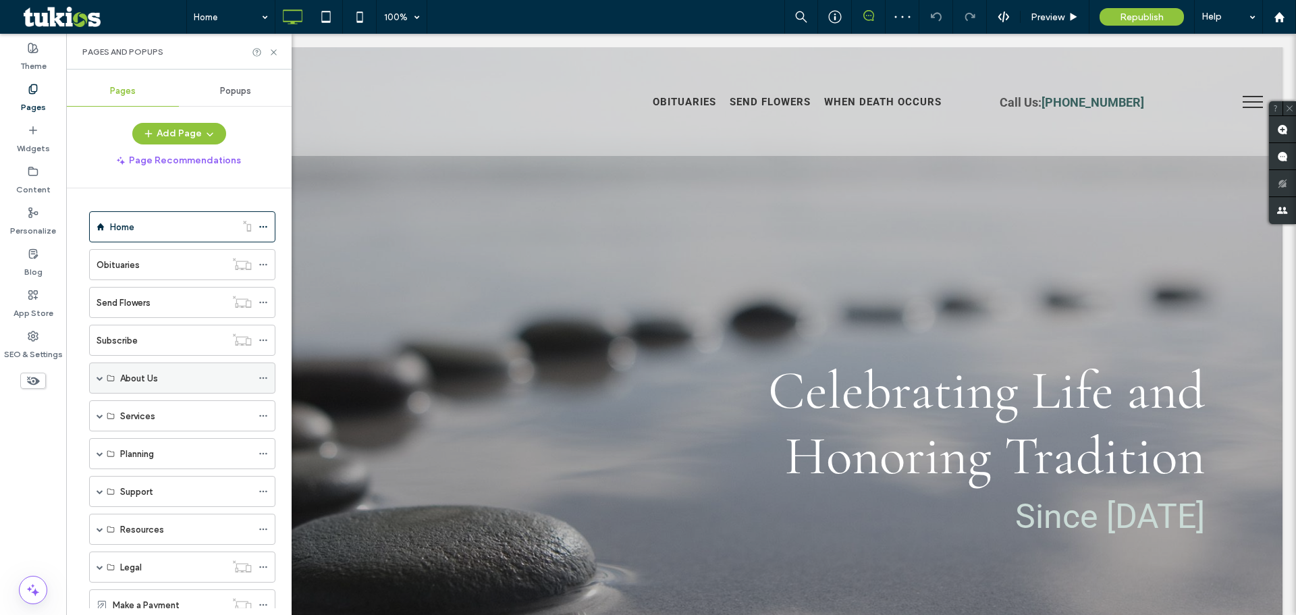
scroll to position [46, 0]
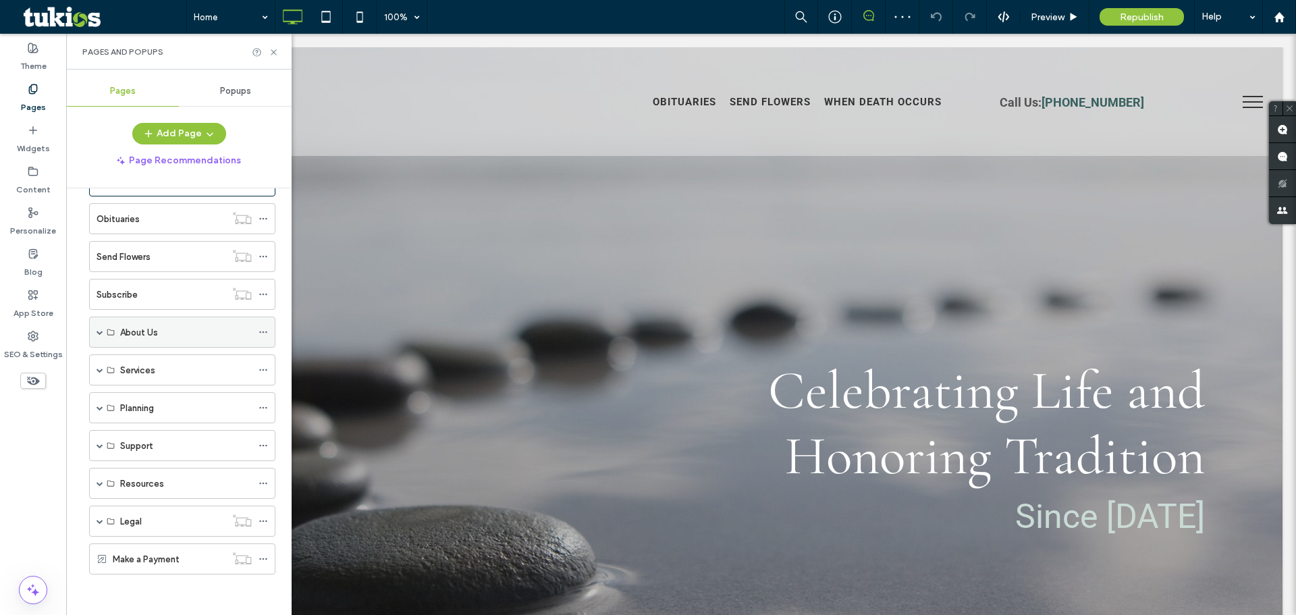
click at [100, 333] on span at bounding box center [100, 332] width 7 height 7
click at [215, 456] on div "Our Team" at bounding box center [186, 457] width 132 height 14
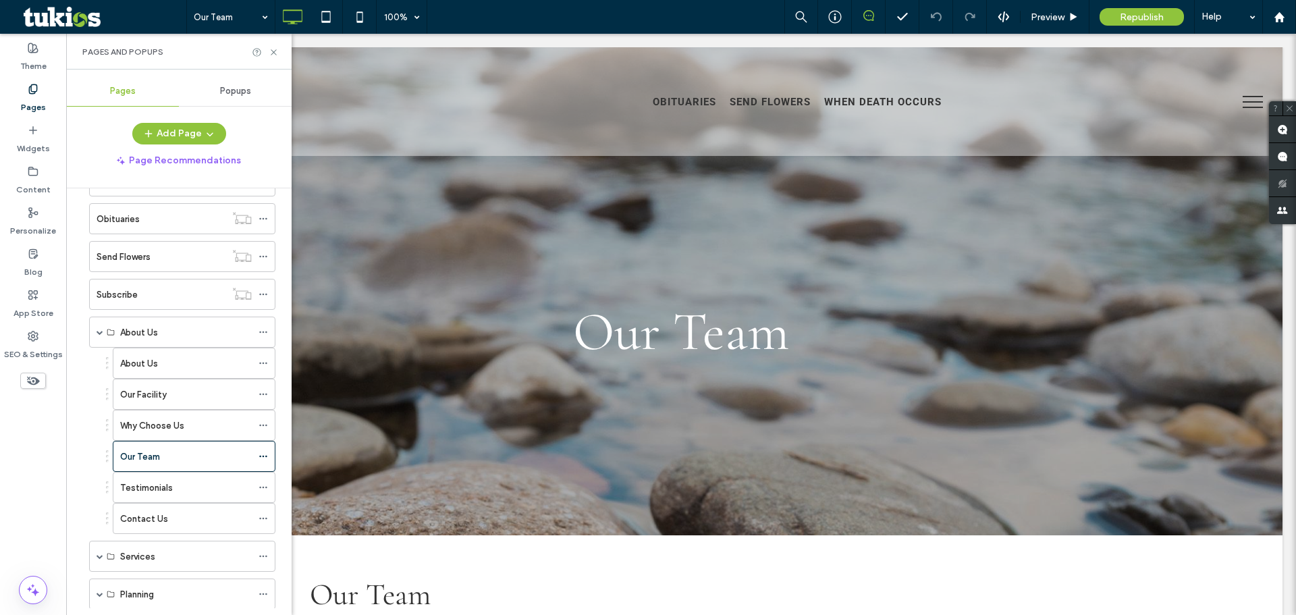
scroll to position [0, 0]
click at [275, 60] on div "Pages and Popups" at bounding box center [178, 52] width 225 height 36
click at [275, 55] on icon at bounding box center [274, 52] width 10 height 10
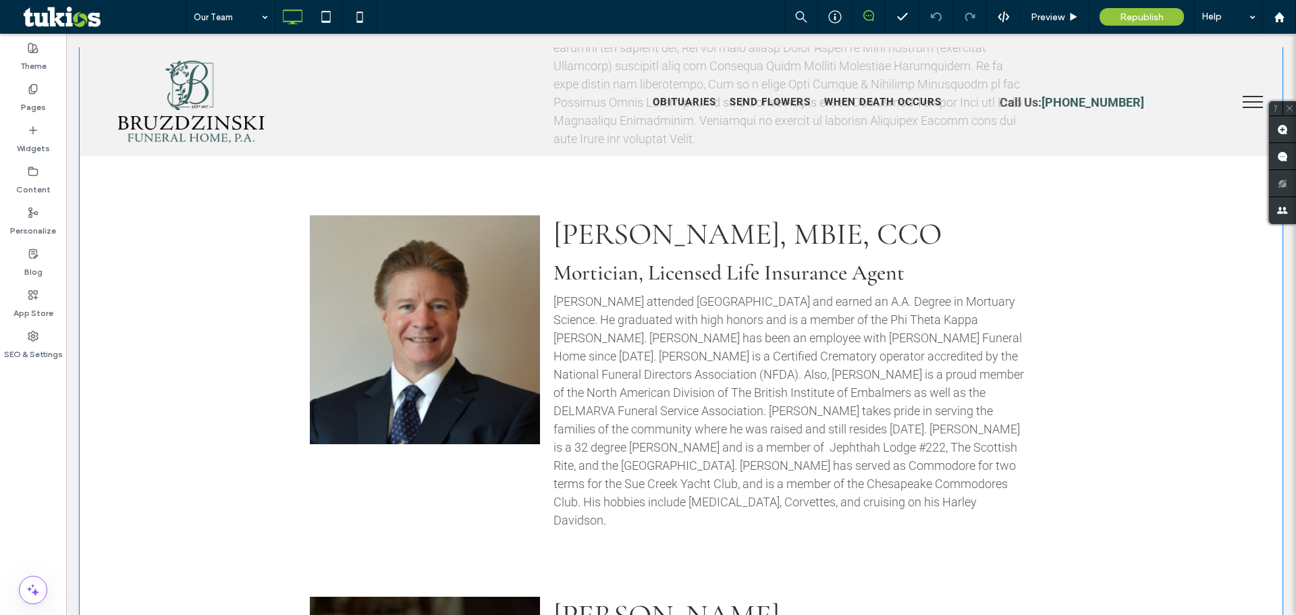
scroll to position [1069, 0]
